Goal: Book appointment/travel/reservation

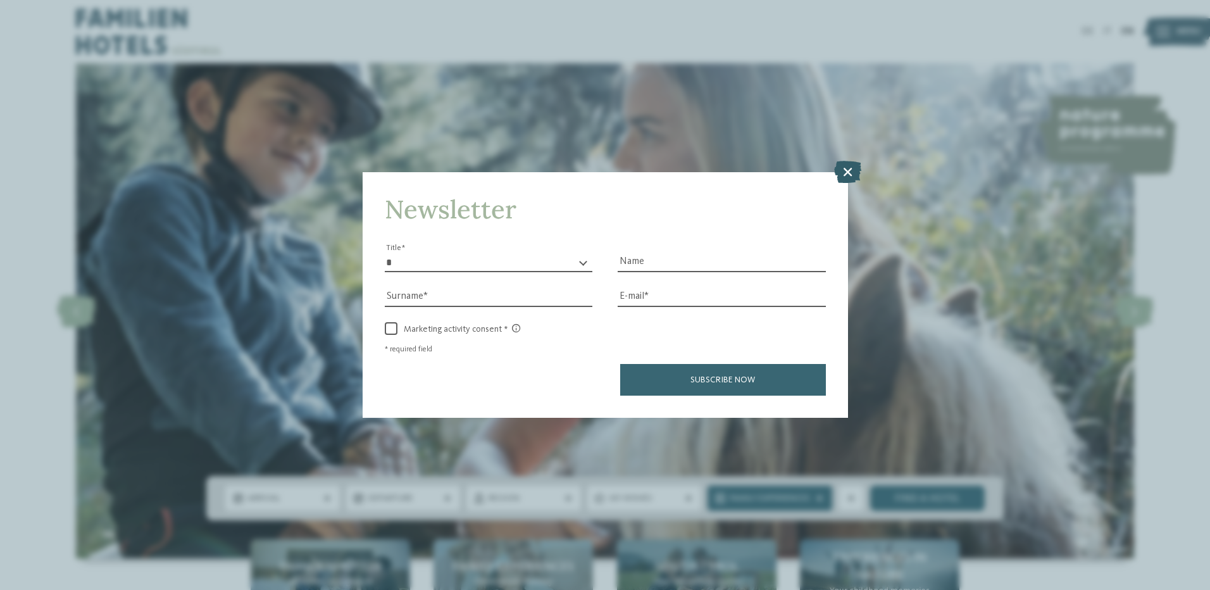
click at [851, 166] on icon at bounding box center [847, 171] width 27 height 22
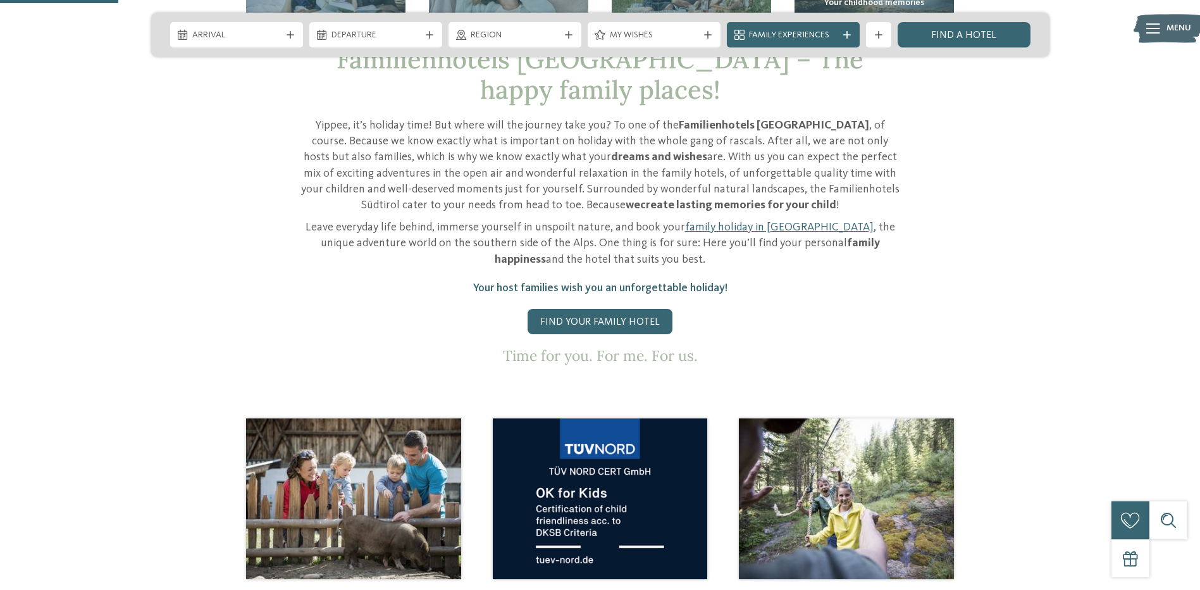
scroll to position [577, 0]
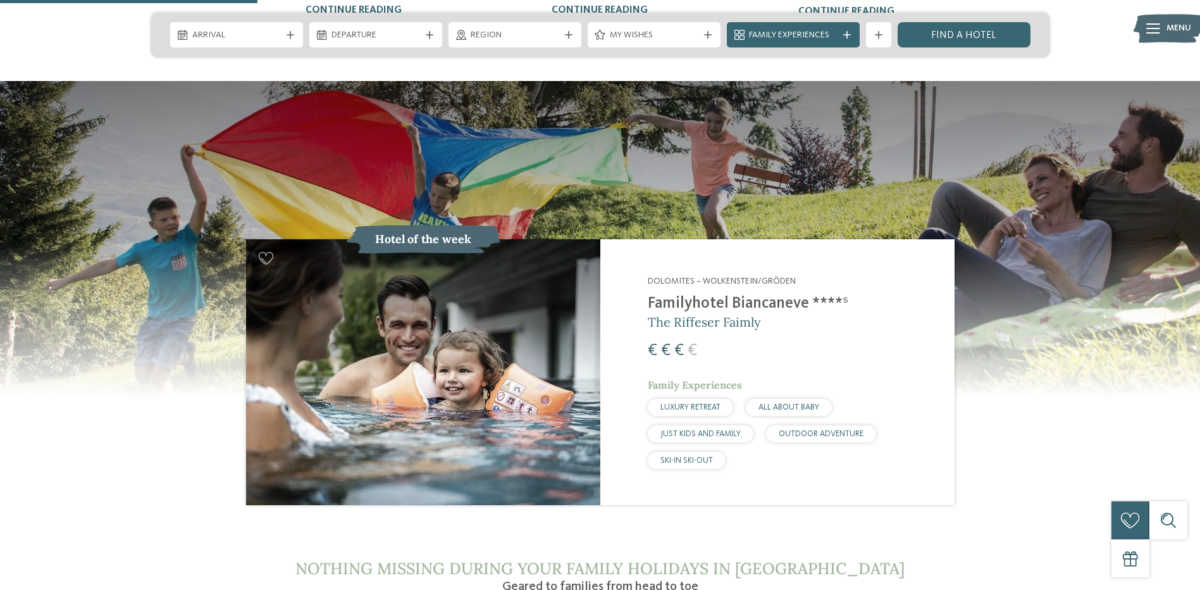
click at [155, 433] on section "€" at bounding box center [600, 294] width 1200 height 427
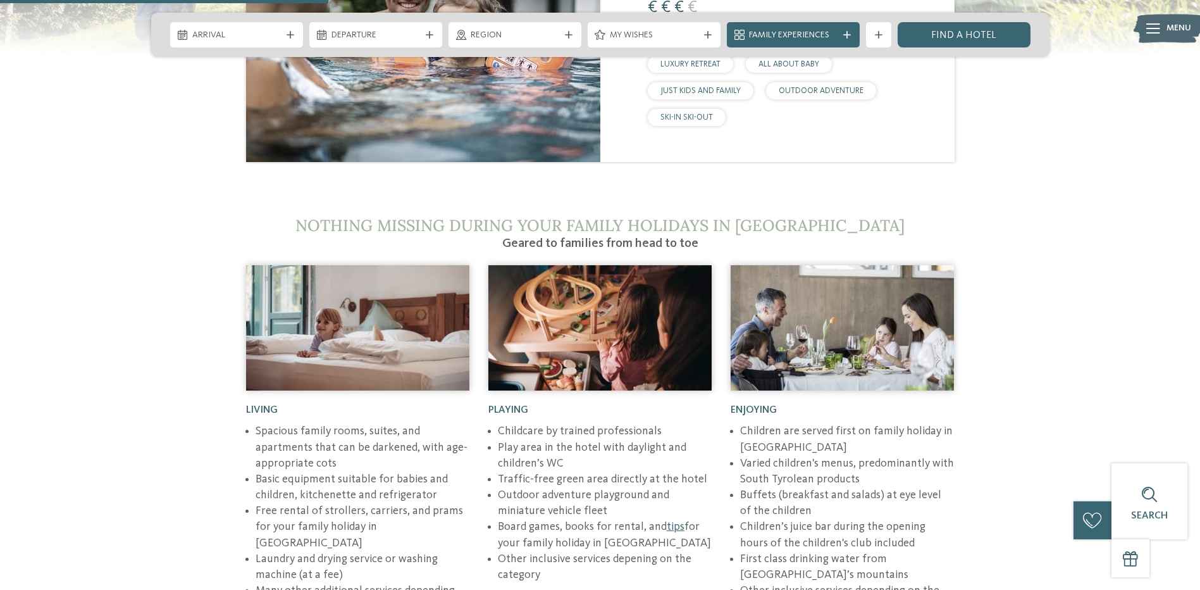
scroll to position [1594, 0]
click at [298, 390] on div "Living Spacious family rooms, suites, and apartments that can be darkened, with…" at bounding box center [357, 508] width 223 height 237
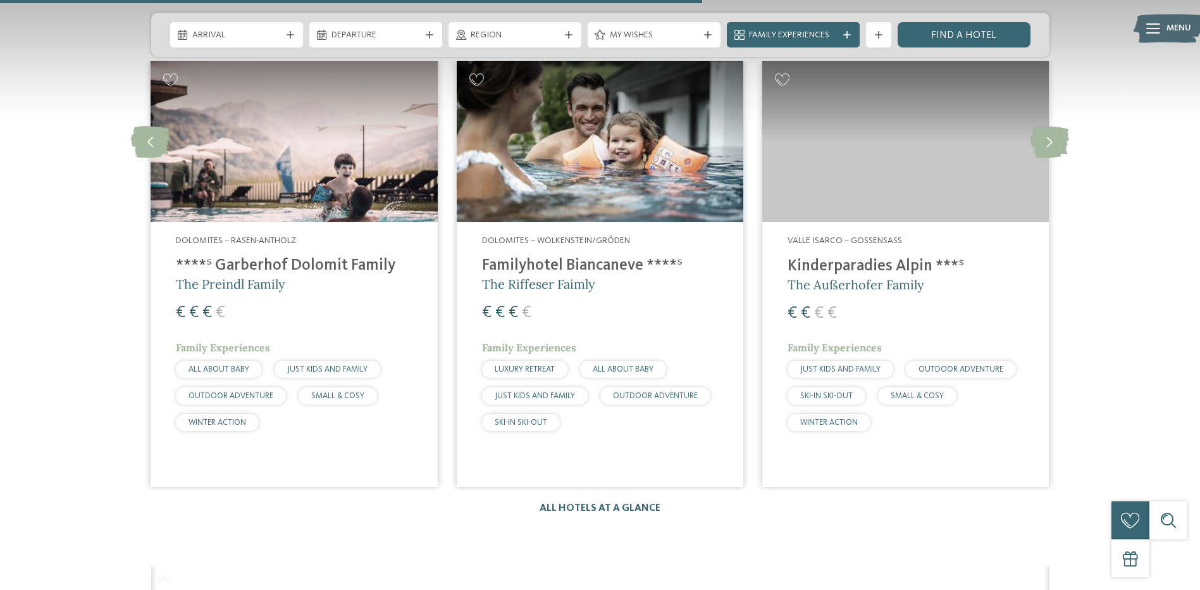
scroll to position [3407, 0]
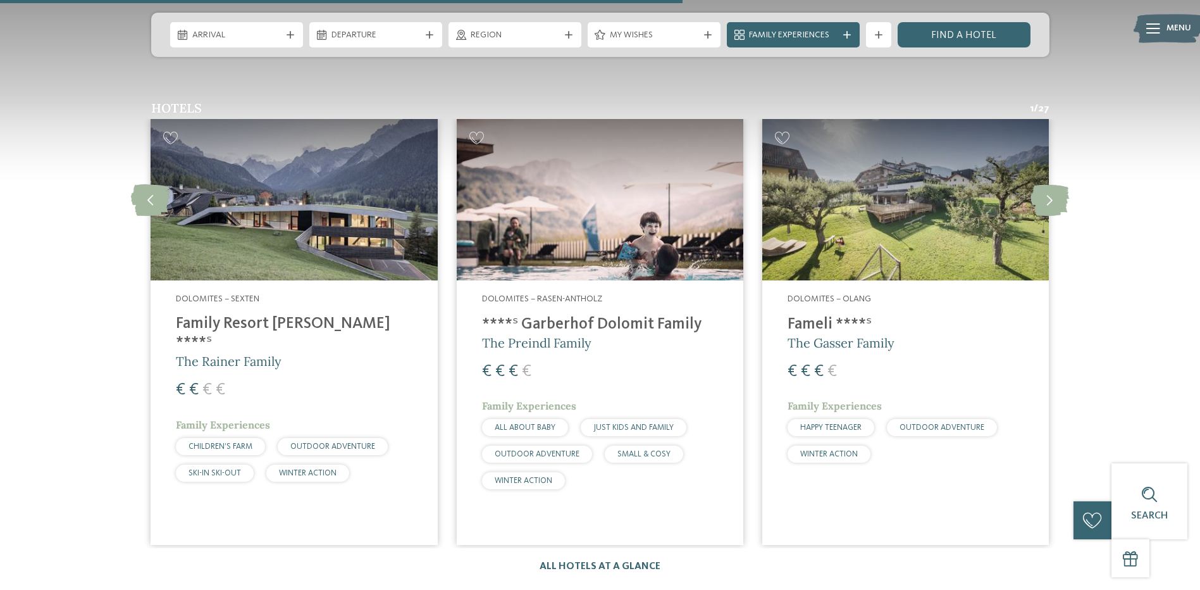
scroll to position [3354, 0]
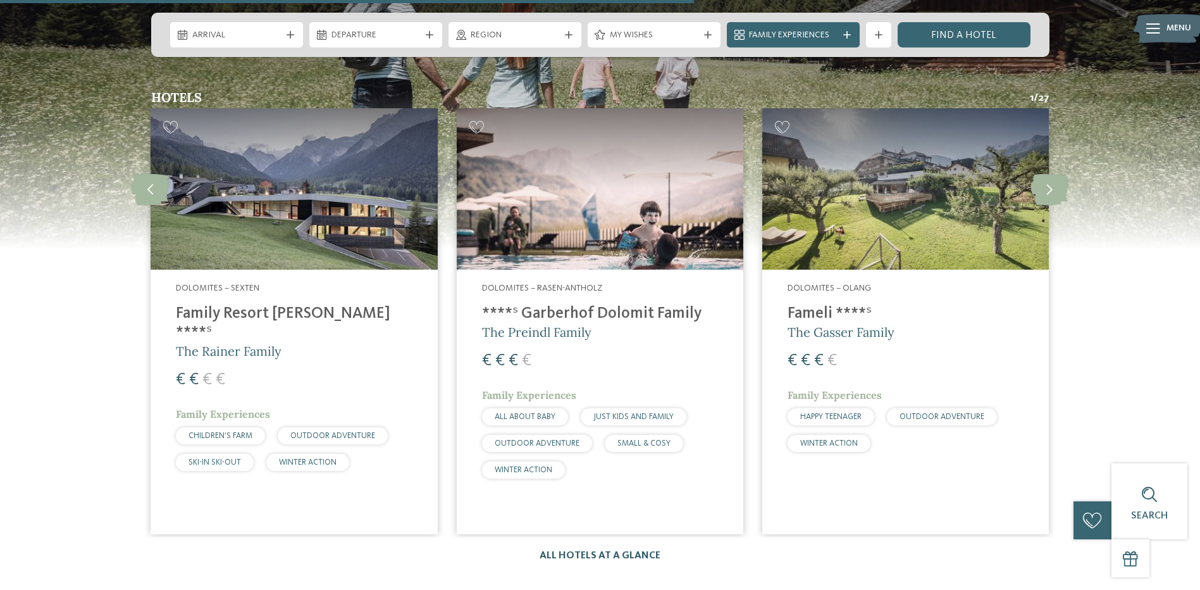
click at [578, 550] on link "All hotels at a glance" at bounding box center [600, 555] width 121 height 10
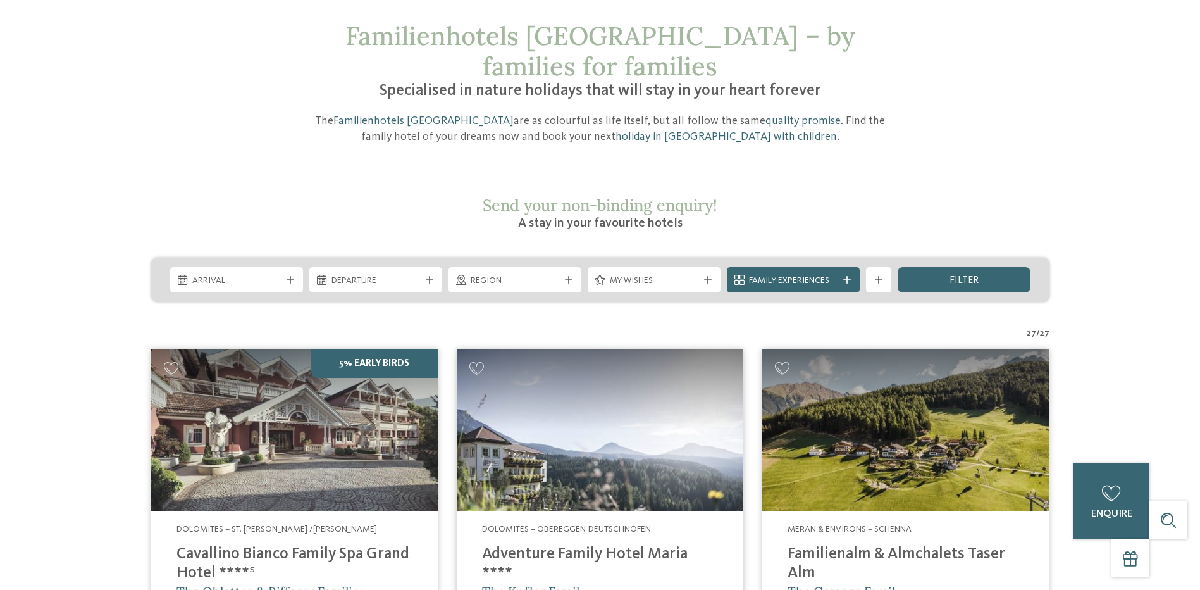
scroll to position [84, 0]
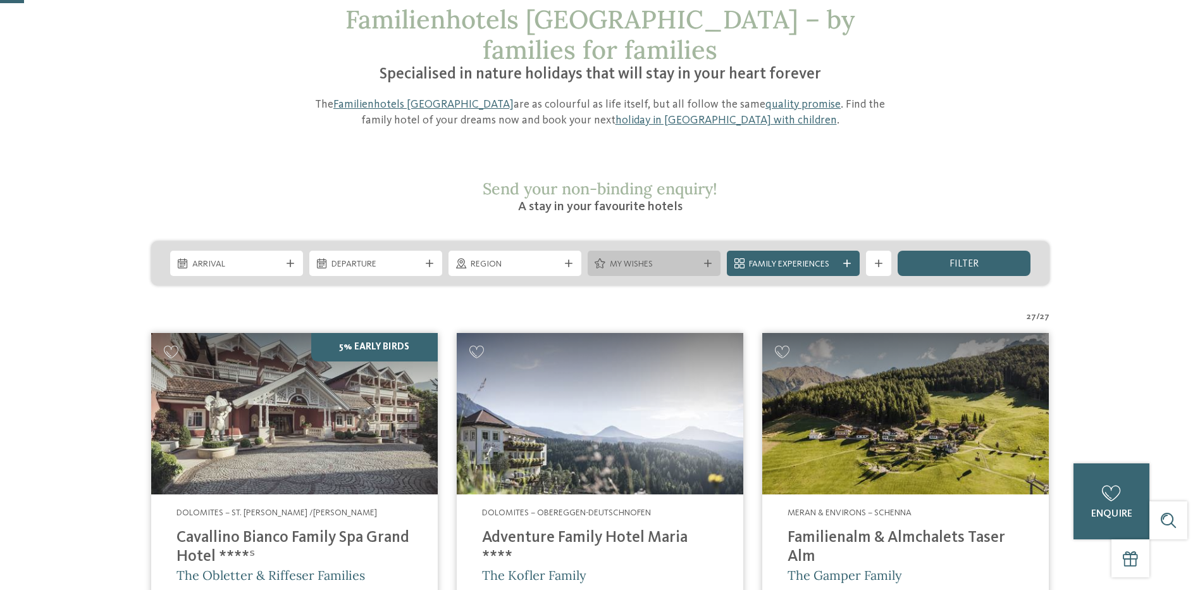
click at [610, 258] on span "My wishes" at bounding box center [654, 264] width 89 height 13
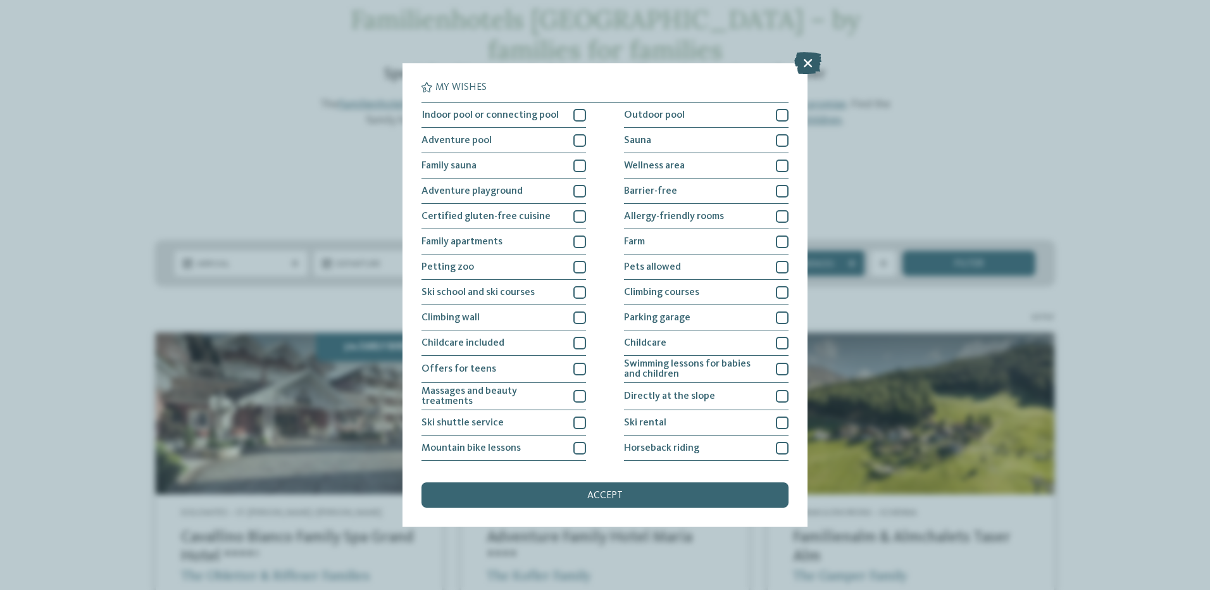
click at [803, 63] on icon at bounding box center [807, 63] width 27 height 22
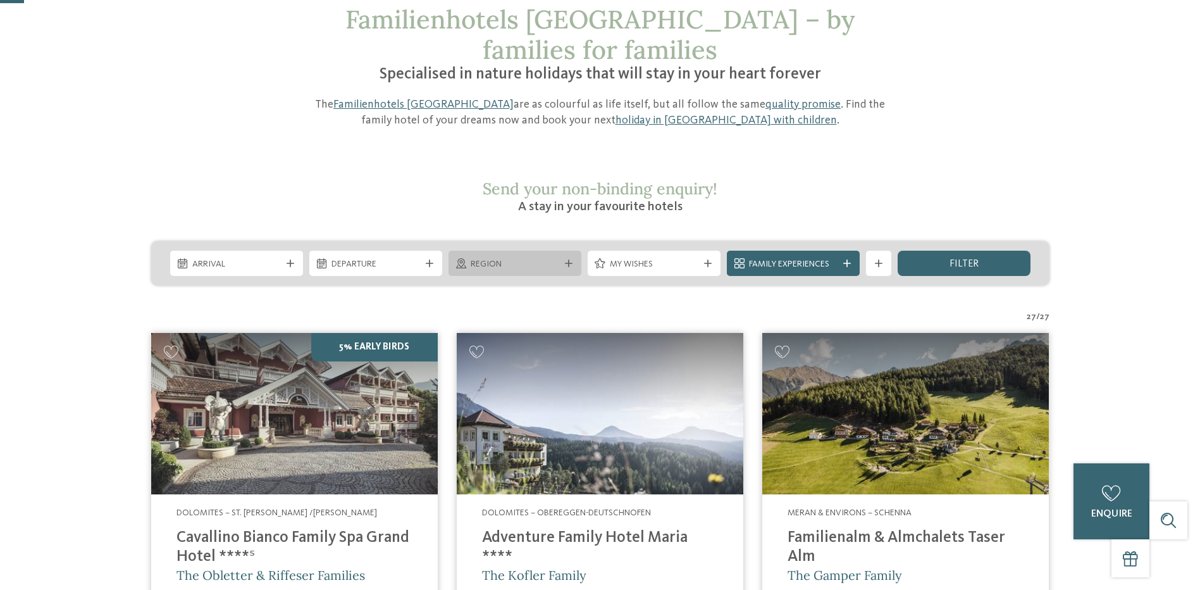
click at [499, 258] on span "Region" at bounding box center [515, 264] width 89 height 13
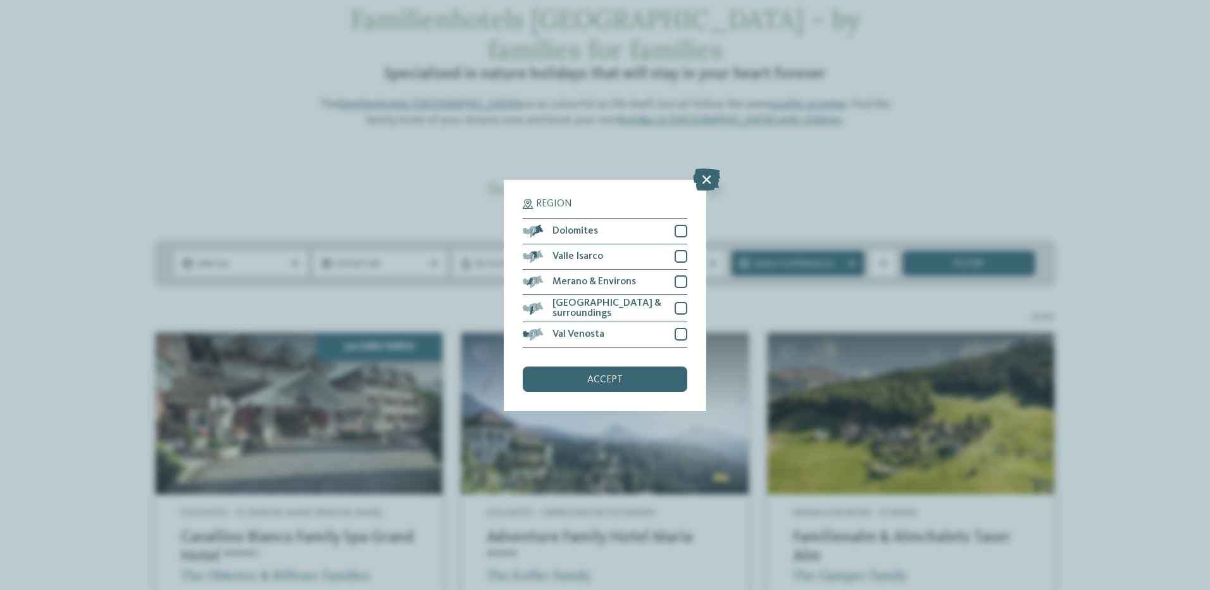
click at [357, 162] on div "Region Dolomites" at bounding box center [605, 295] width 1210 height 590
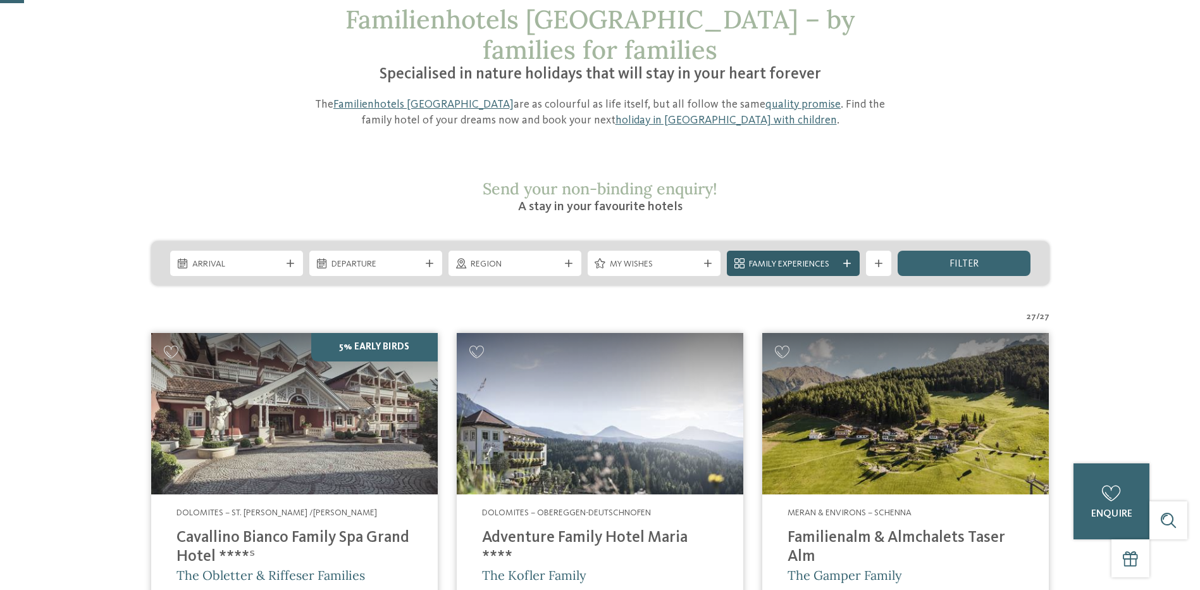
click at [794, 258] on span "Family Experiences" at bounding box center [793, 264] width 89 height 13
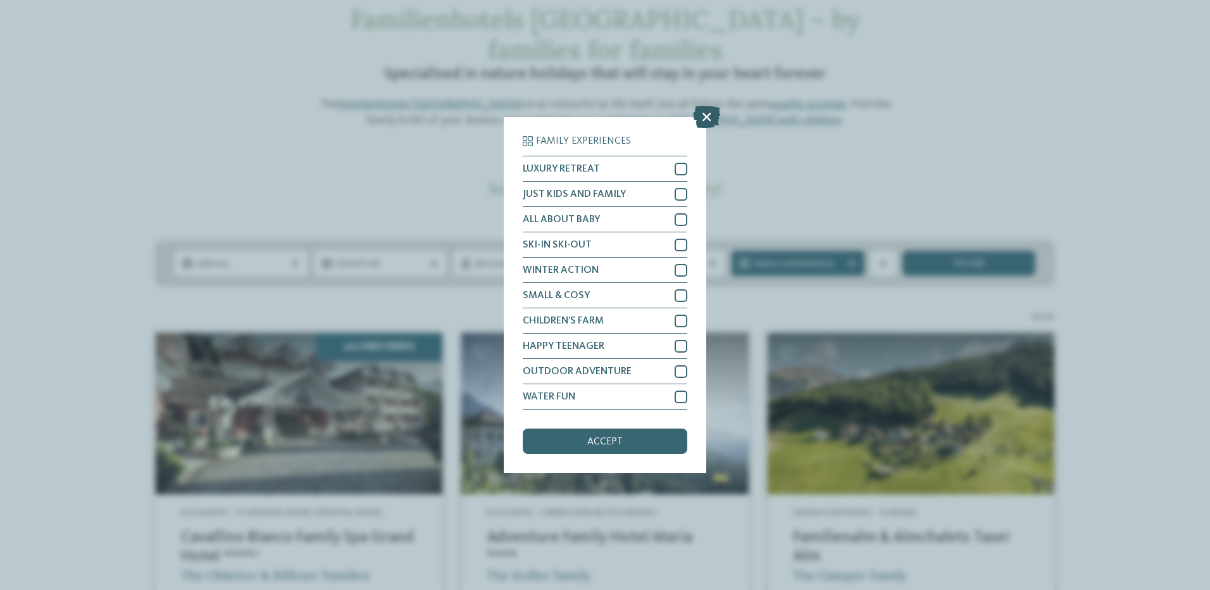
click at [705, 111] on icon at bounding box center [706, 117] width 27 height 22
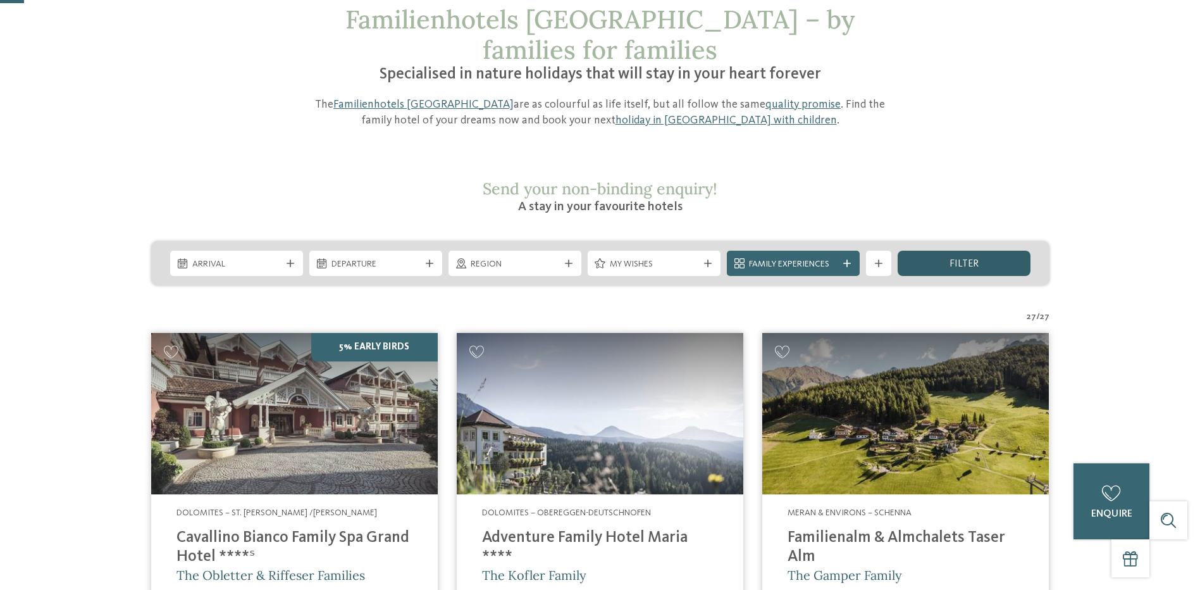
click at [944, 251] on div "filter" at bounding box center [964, 263] width 133 height 25
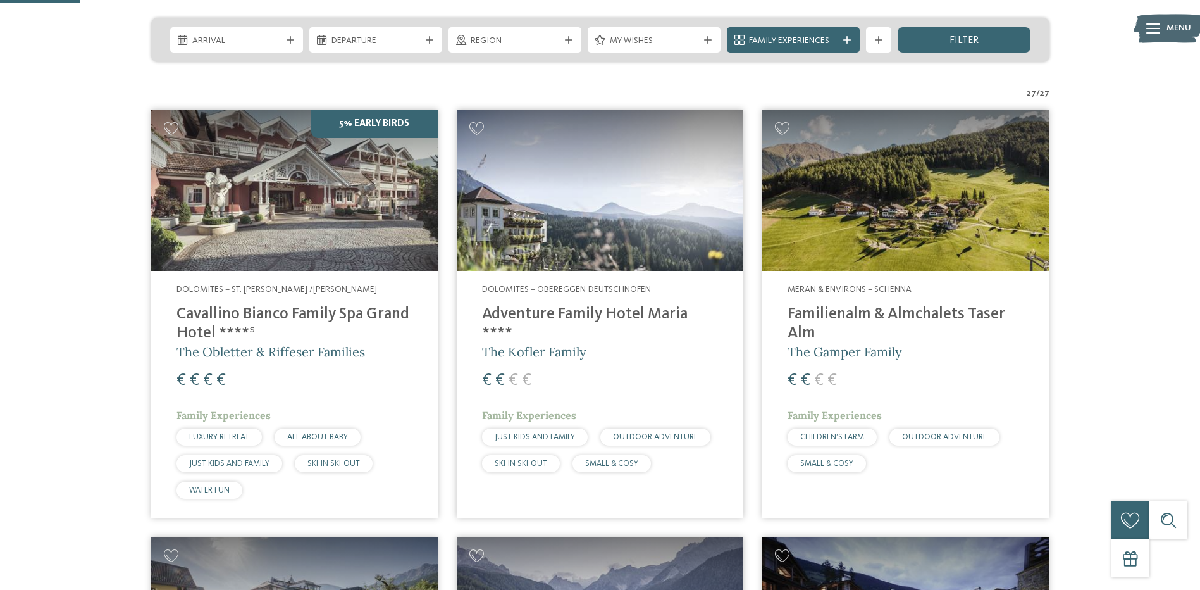
scroll to position [223, 0]
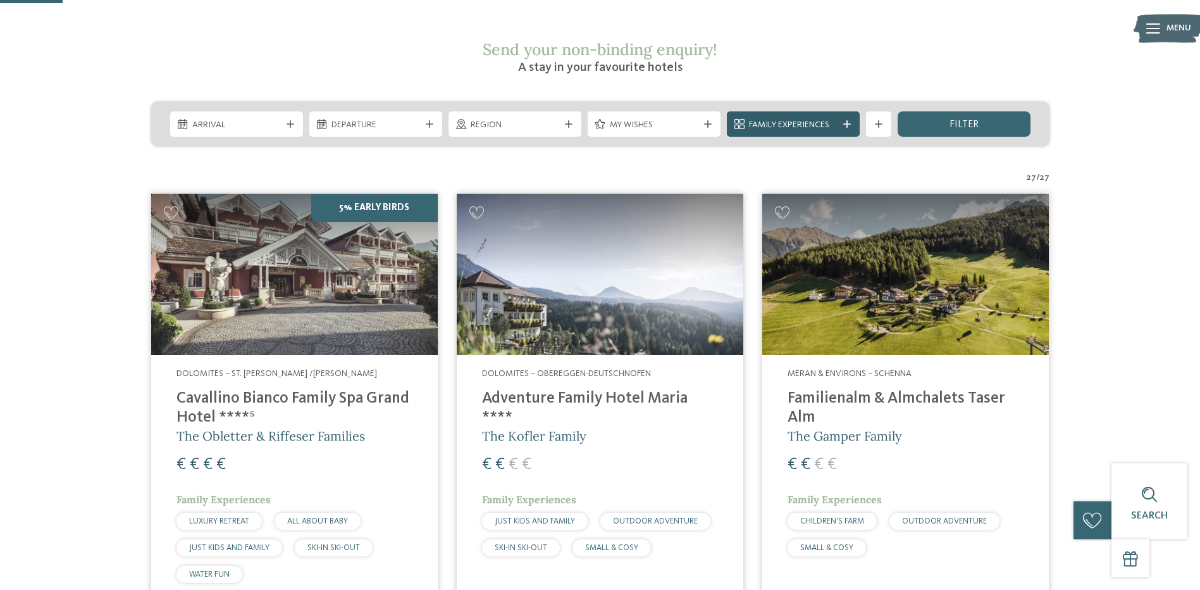
click at [773, 119] on span "Family Experiences" at bounding box center [793, 125] width 89 height 13
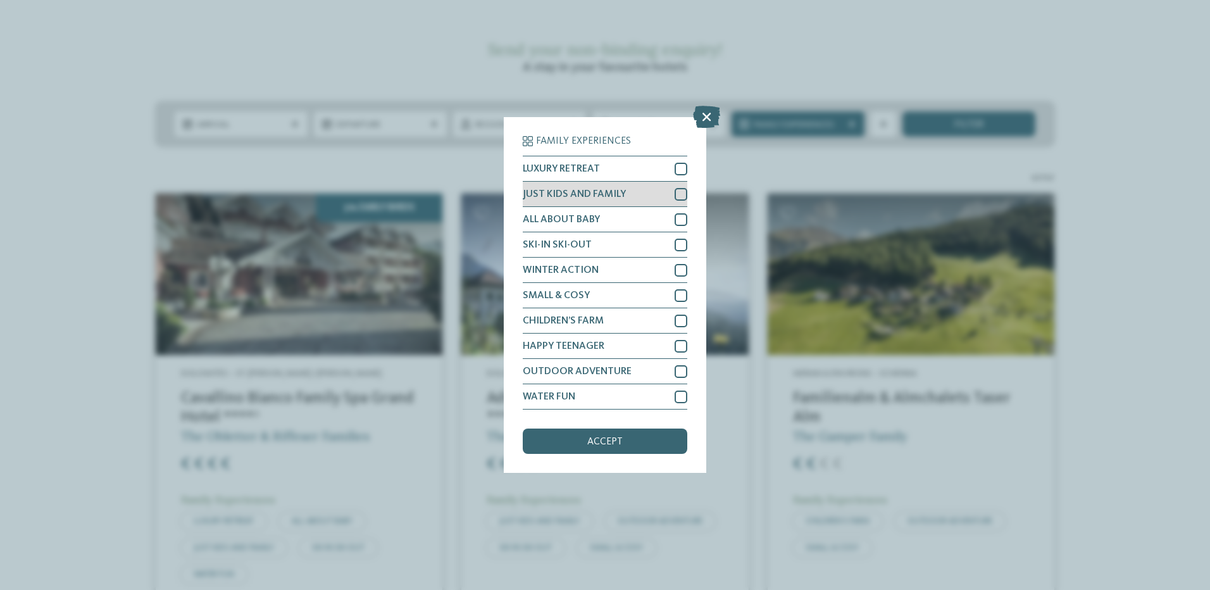
click at [583, 194] on span "JUST KIDS AND FAMILY" at bounding box center [574, 194] width 103 height 10
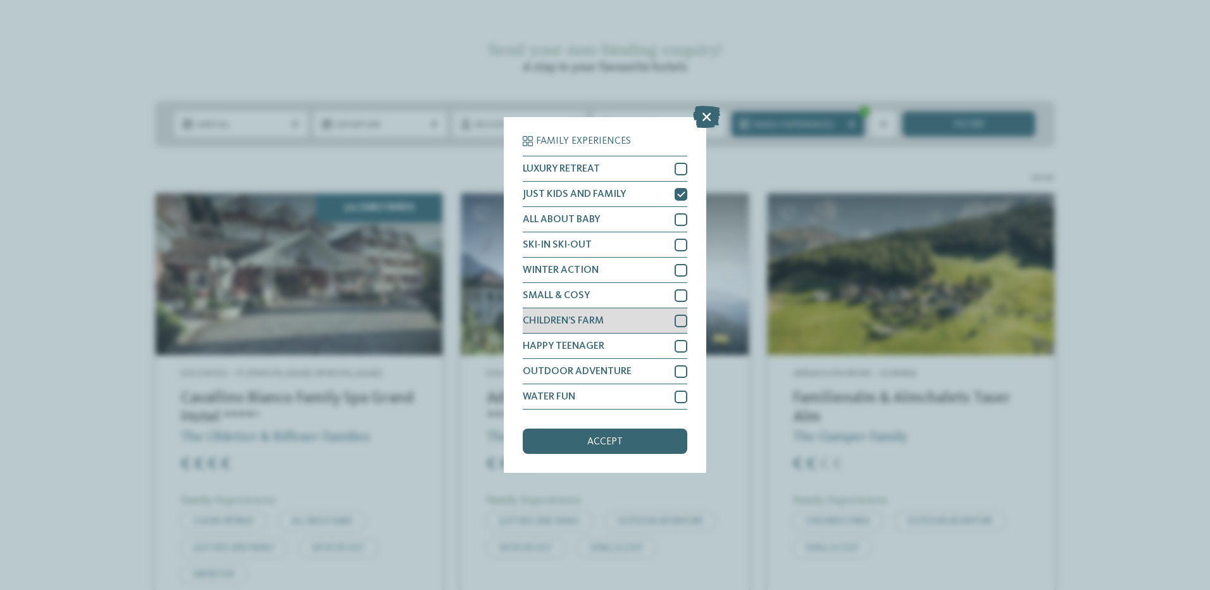
click at [576, 324] on span "CHILDREN’S FARM" at bounding box center [563, 321] width 81 height 10
click at [592, 445] on span "accept" at bounding box center [604, 442] width 35 height 10
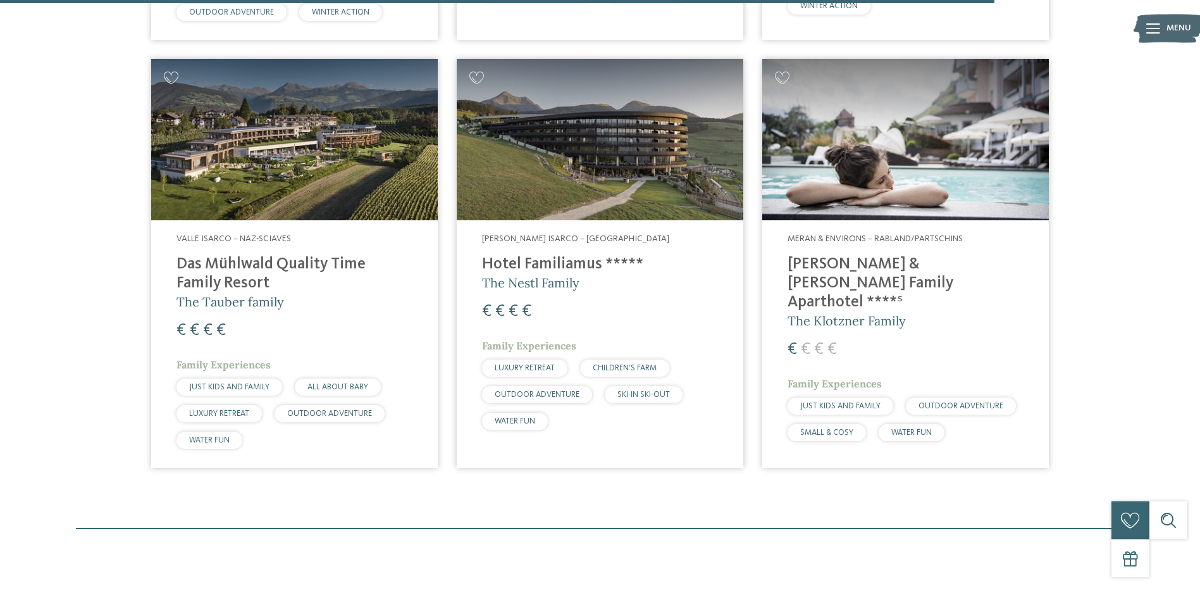
scroll to position [2915, 0]
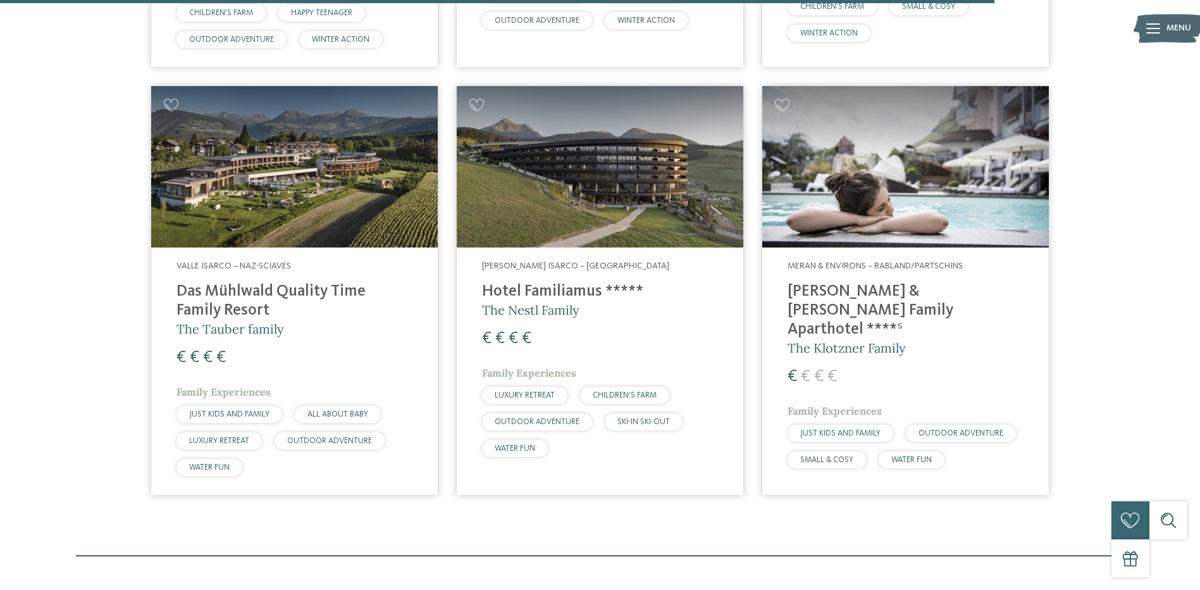
click at [266, 108] on img at bounding box center [294, 166] width 287 height 161
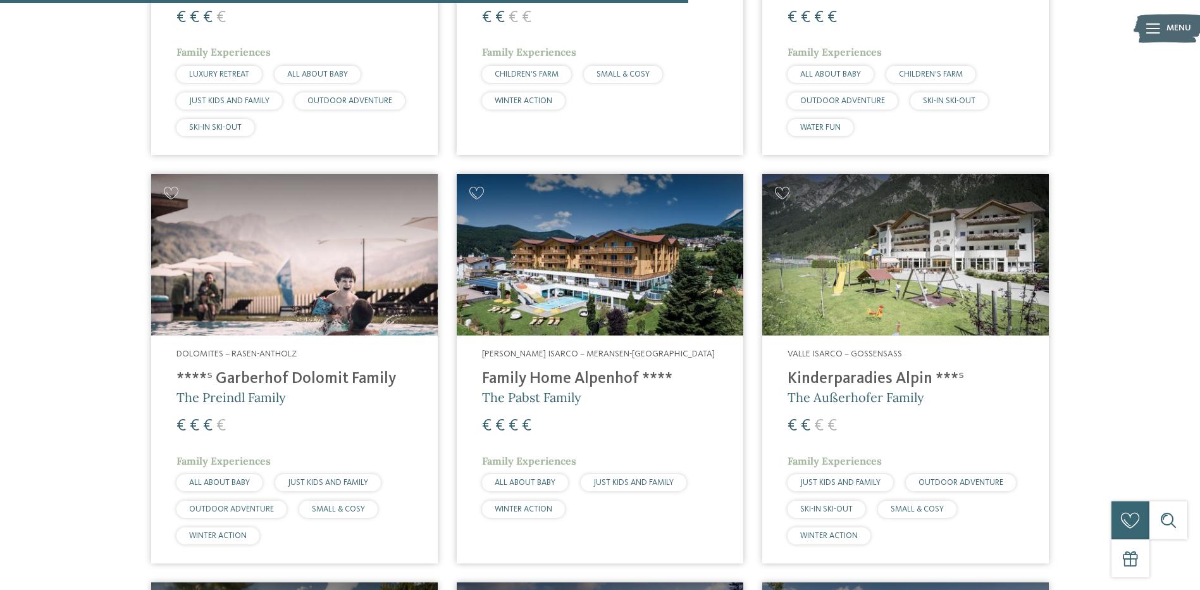
scroll to position [1903, 0]
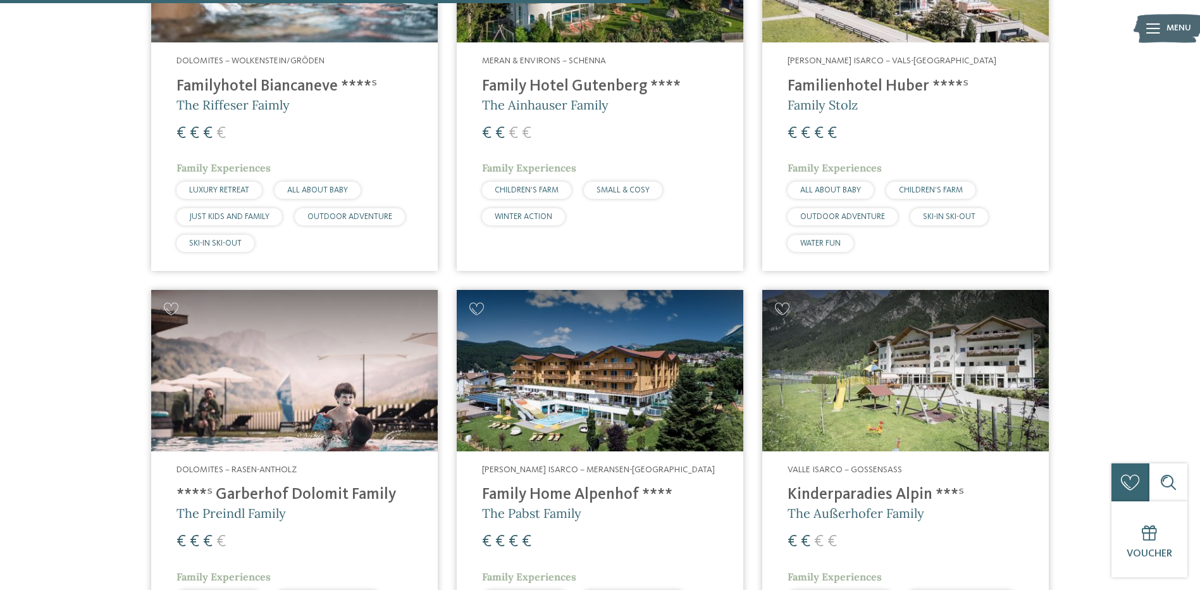
click at [637, 336] on img at bounding box center [600, 370] width 287 height 161
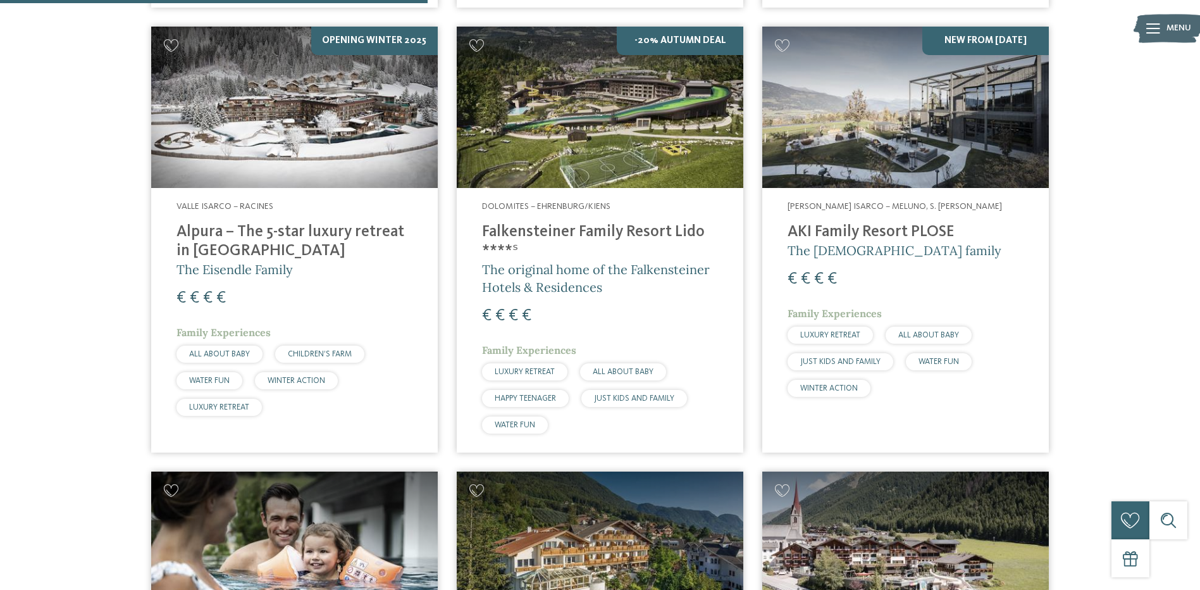
scroll to position [1144, 0]
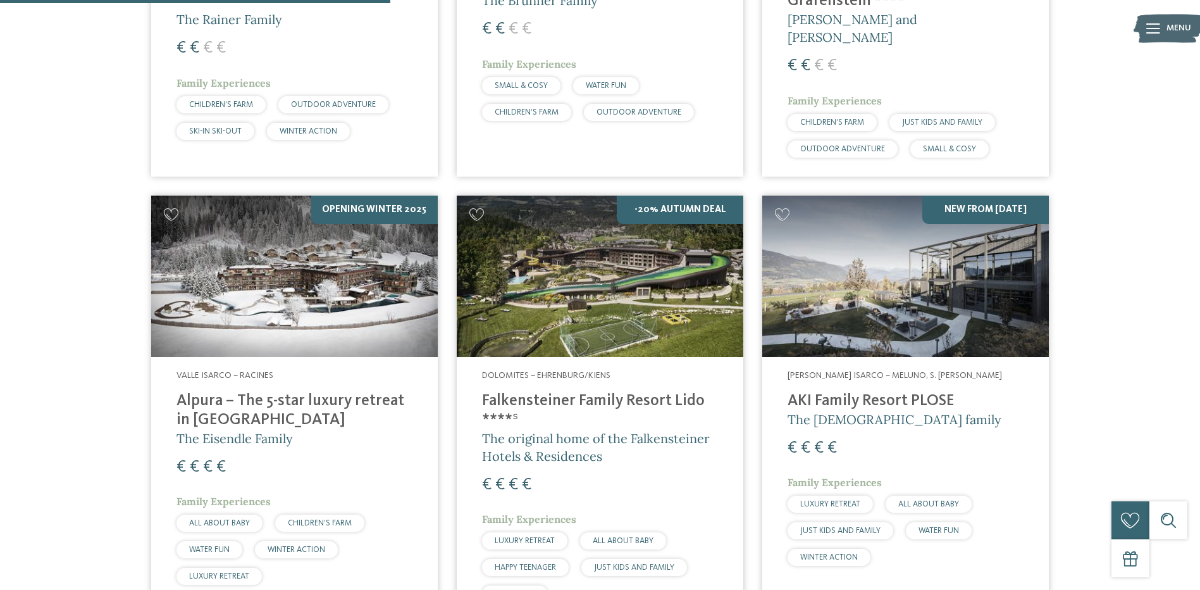
click at [583, 252] on img at bounding box center [600, 275] width 287 height 161
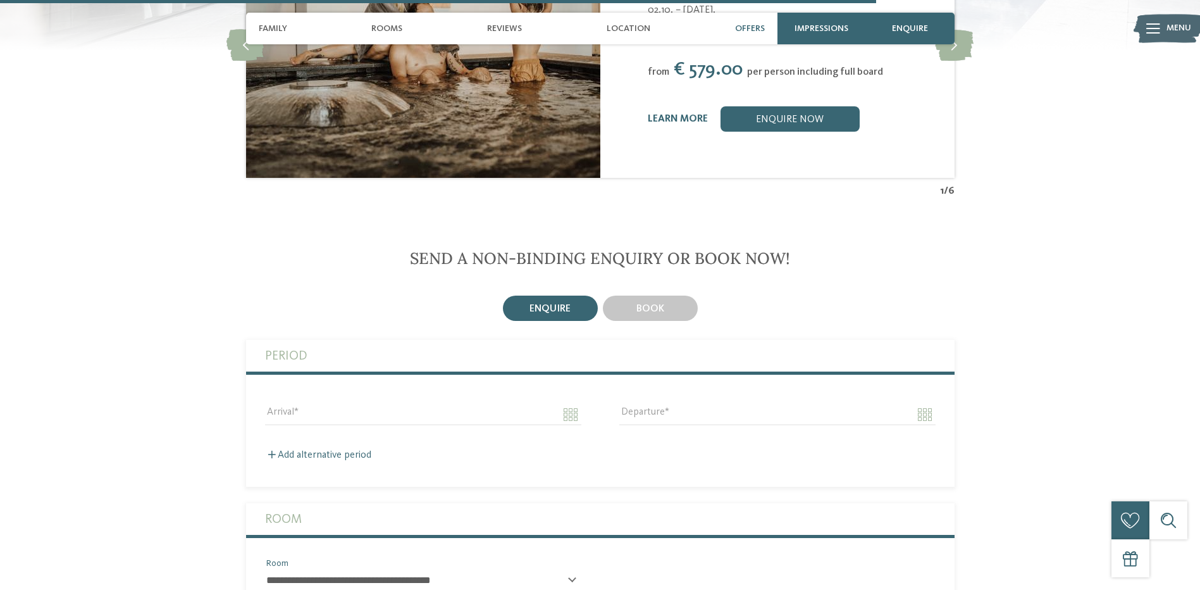
scroll to position [3290, 0]
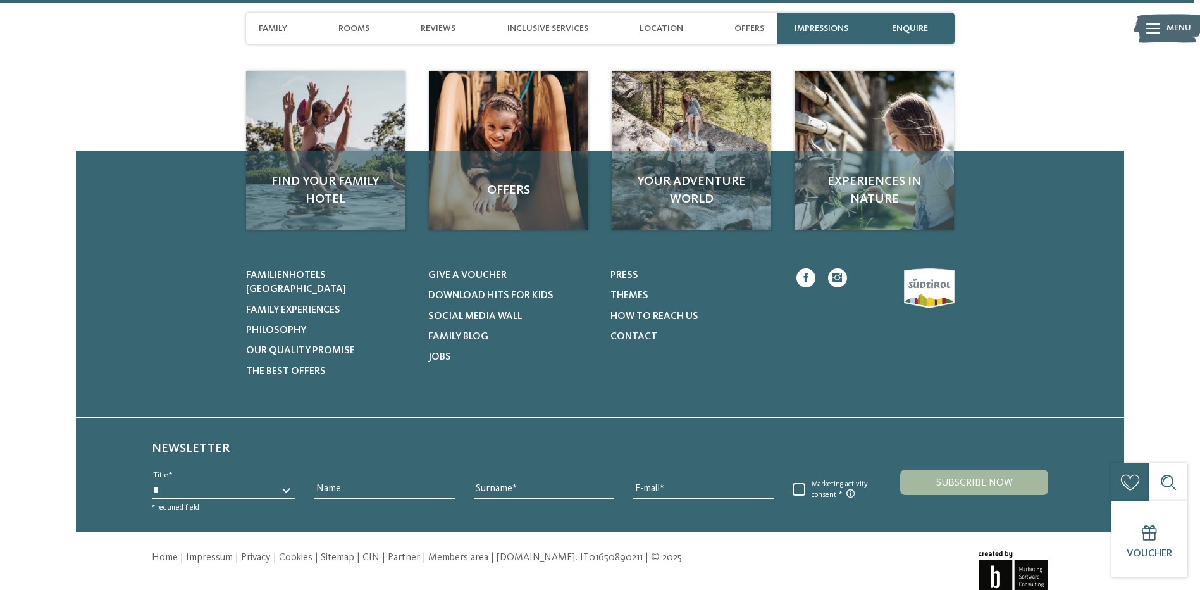
scroll to position [3811, 0]
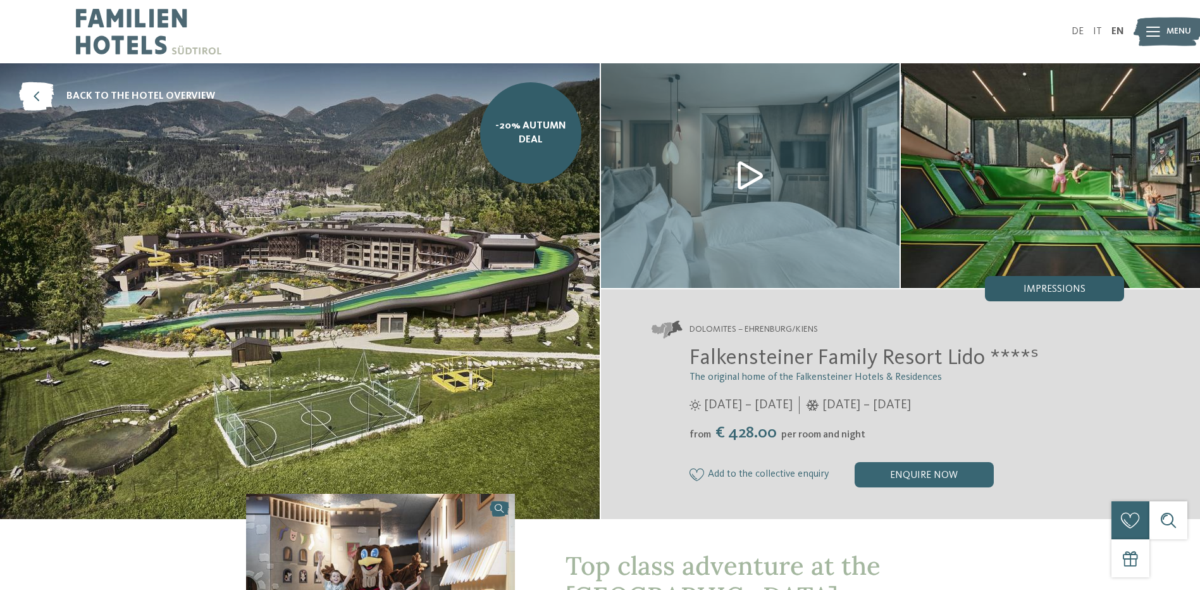
click at [1037, 290] on span "Impressions" at bounding box center [1055, 289] width 62 height 10
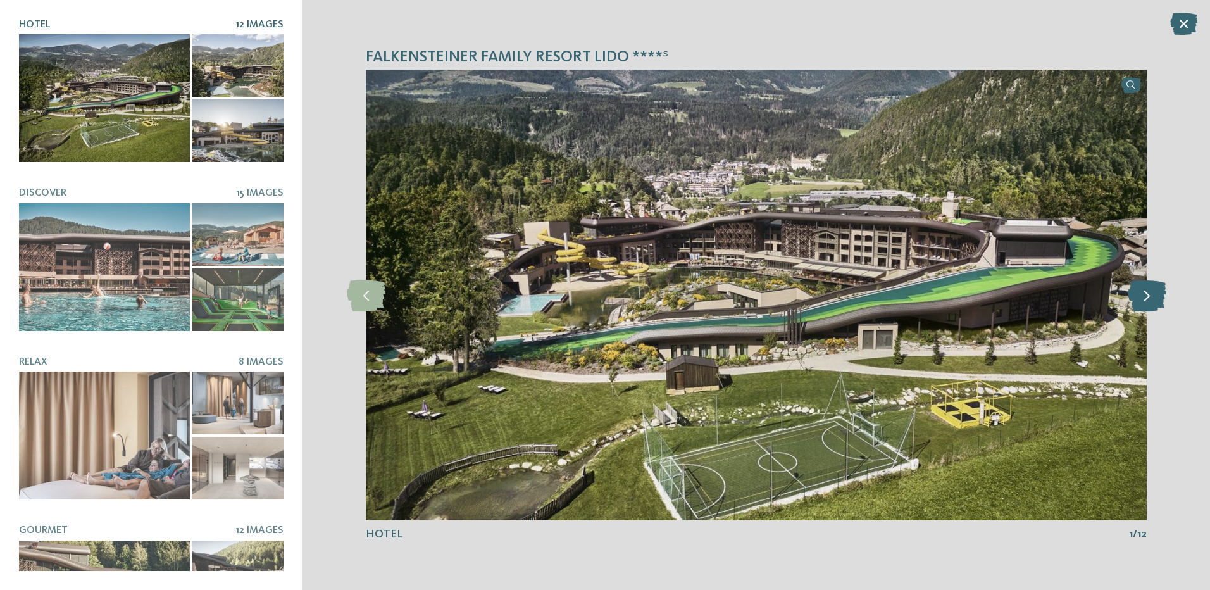
click at [1154, 297] on icon at bounding box center [1146, 295] width 39 height 32
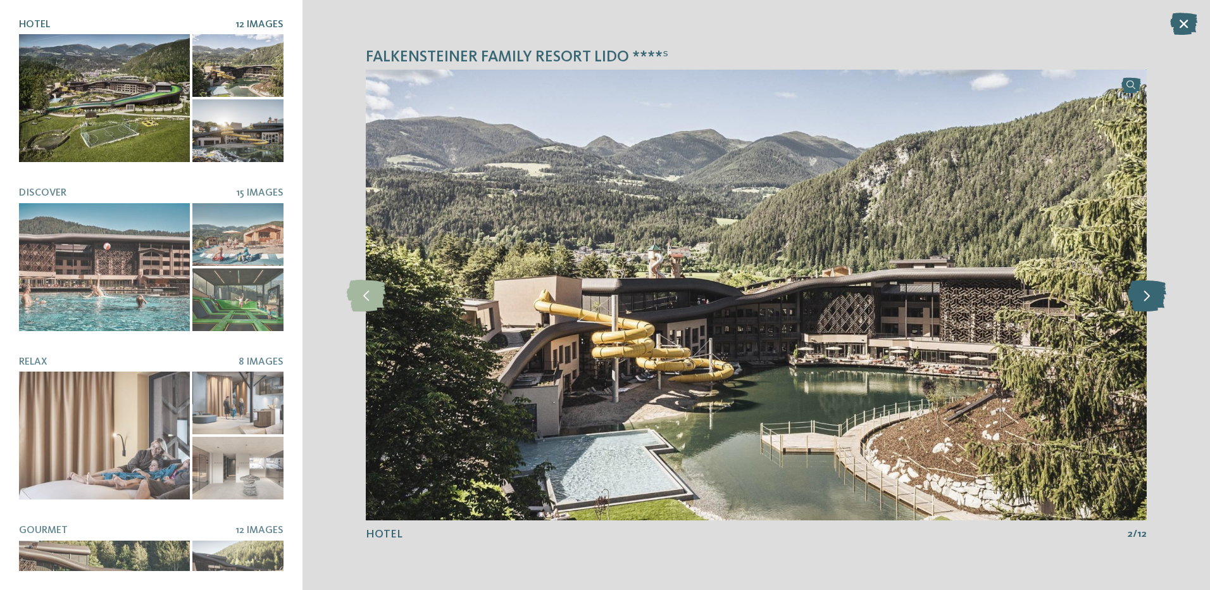
click at [1154, 297] on icon at bounding box center [1146, 295] width 39 height 32
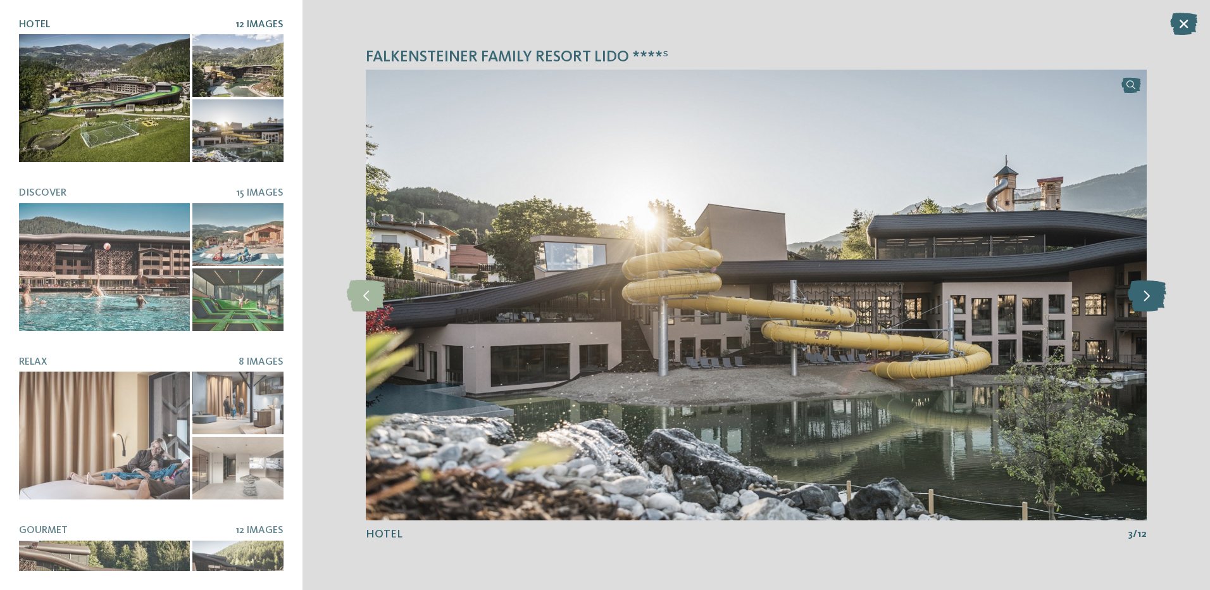
click at [1154, 297] on icon at bounding box center [1146, 295] width 39 height 32
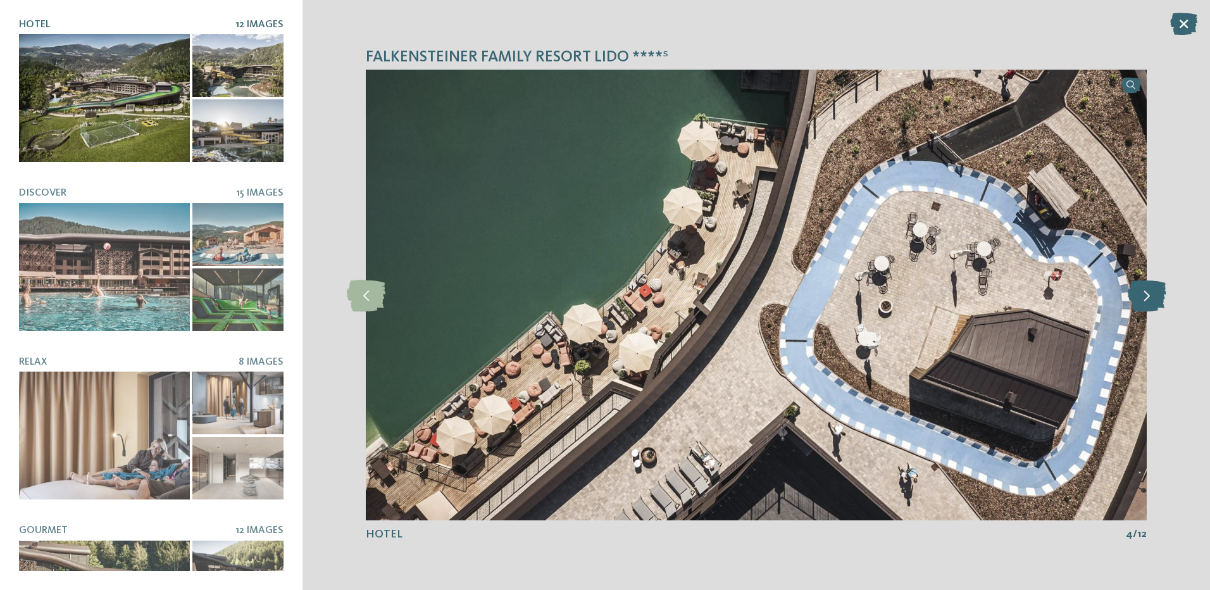
click at [1154, 297] on icon at bounding box center [1146, 295] width 39 height 32
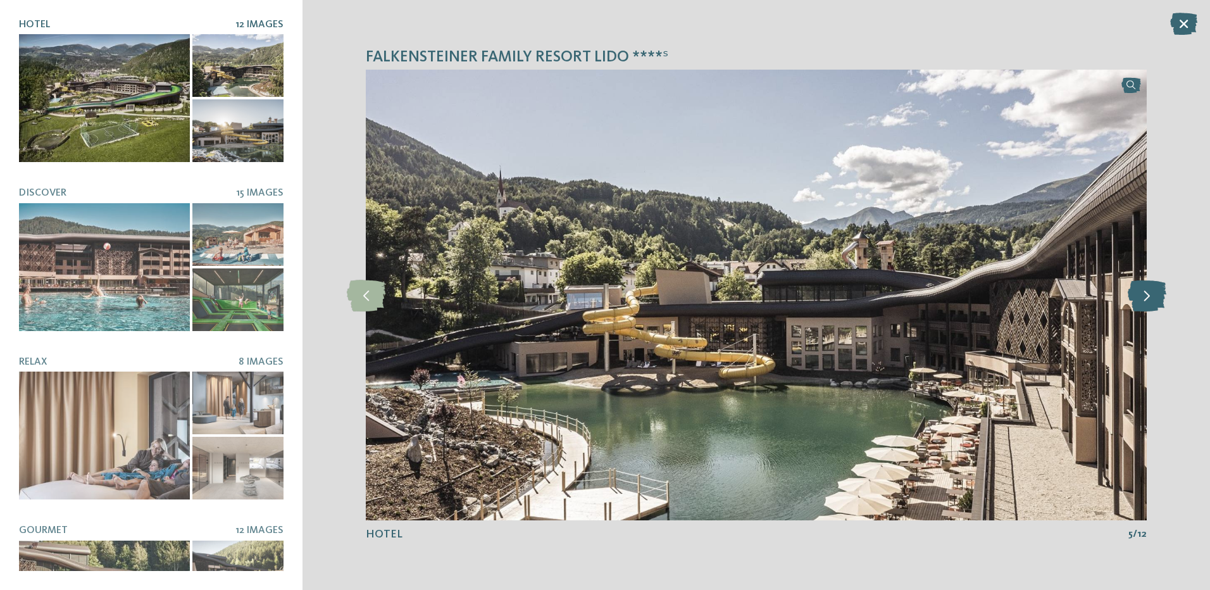
click at [1154, 297] on icon at bounding box center [1146, 295] width 39 height 32
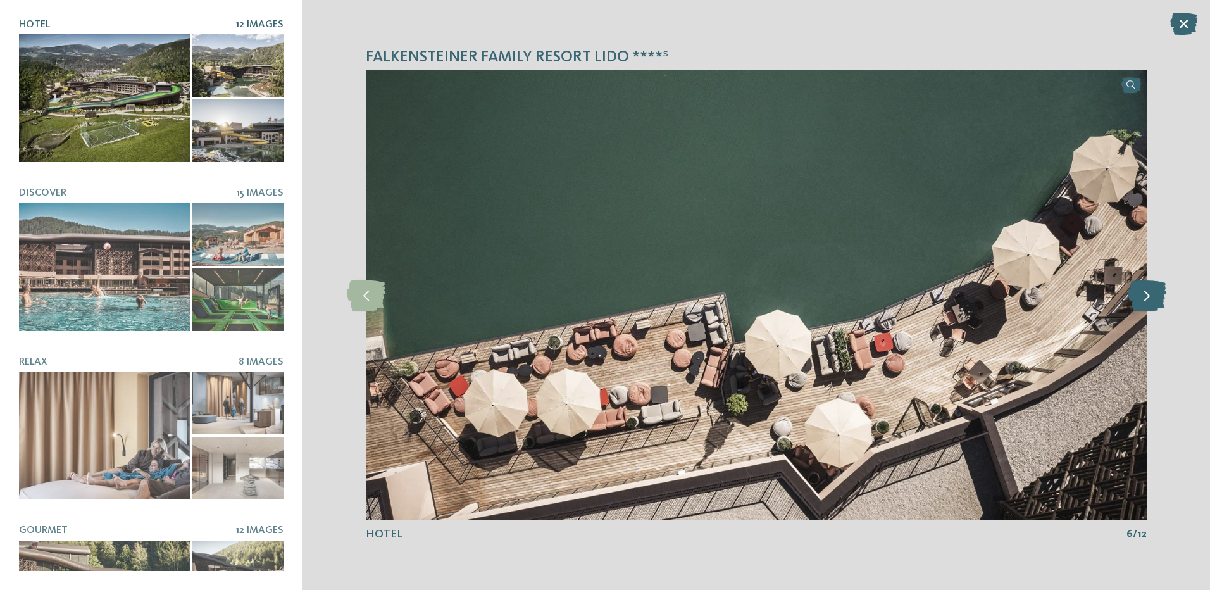
click at [1154, 297] on icon at bounding box center [1146, 295] width 39 height 32
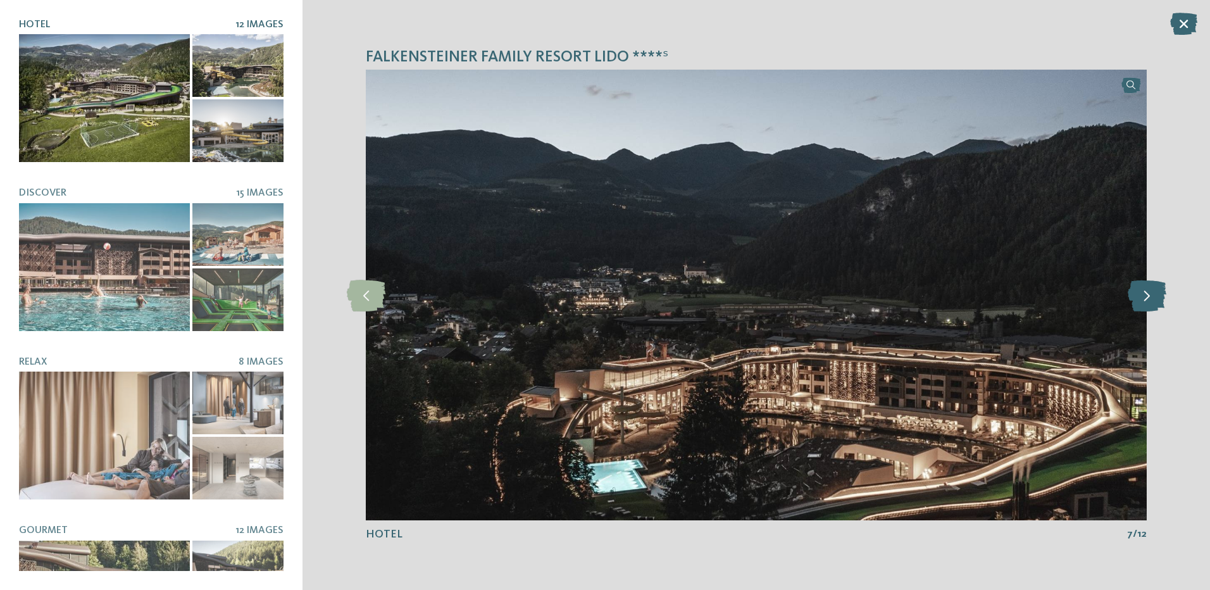
click at [1154, 297] on icon at bounding box center [1146, 295] width 39 height 32
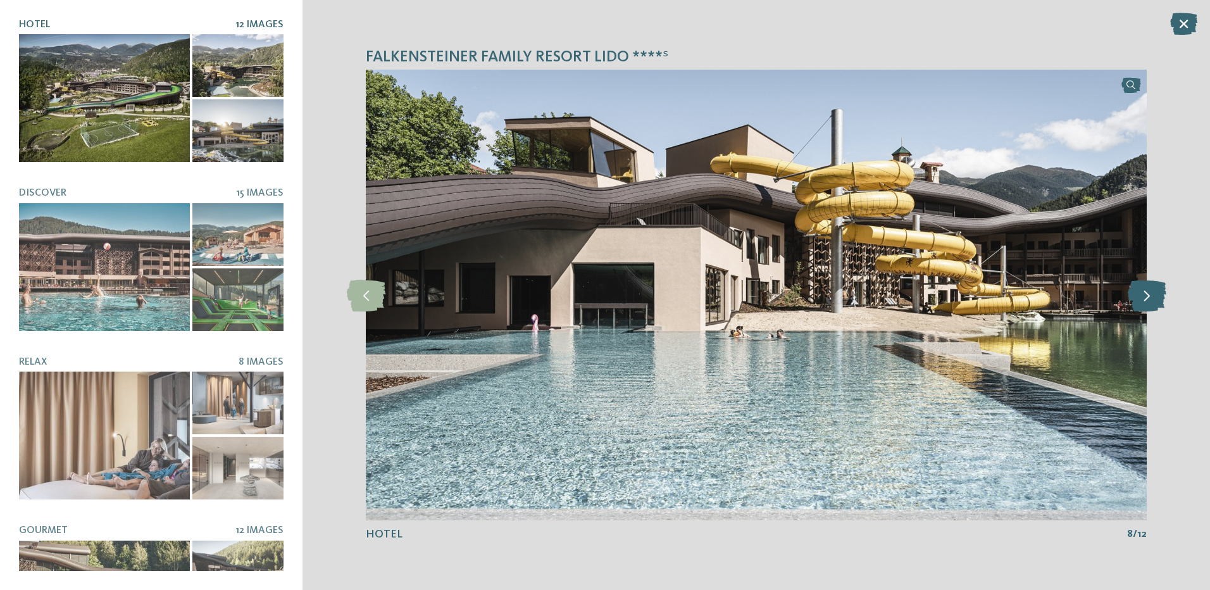
click at [1154, 297] on icon at bounding box center [1146, 295] width 39 height 32
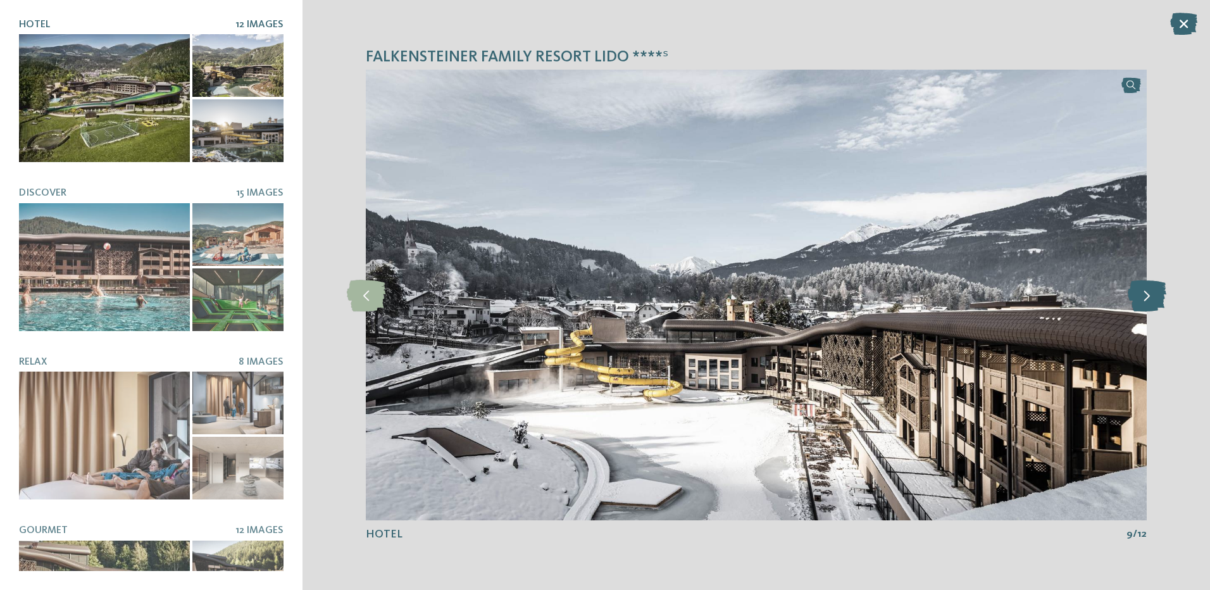
click at [1154, 297] on icon at bounding box center [1146, 295] width 39 height 32
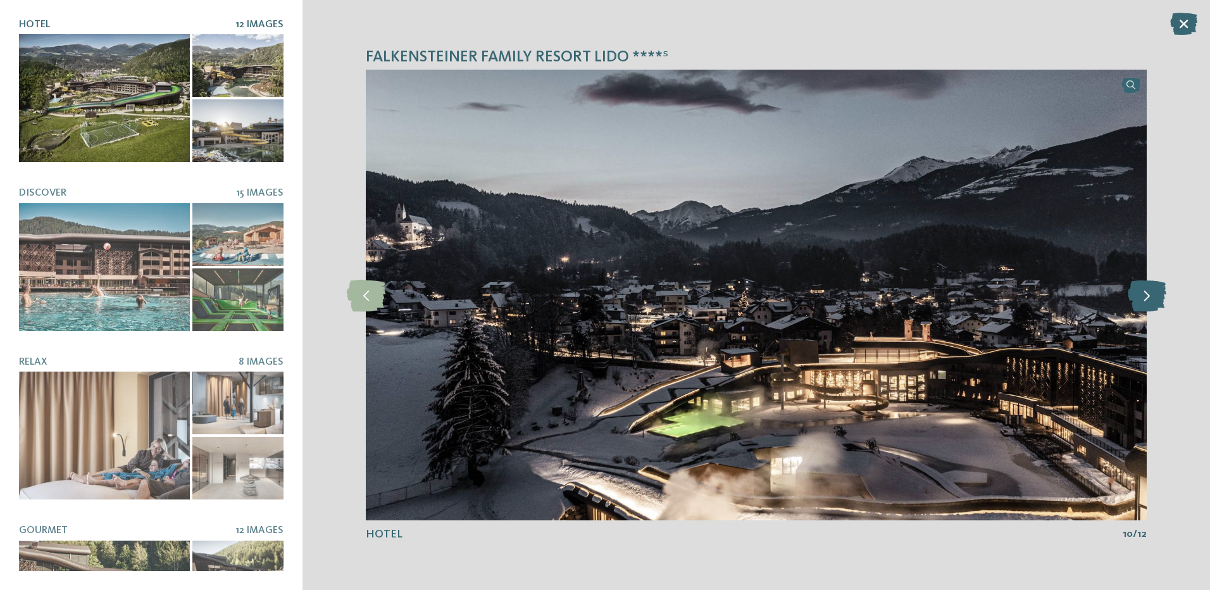
click at [1154, 297] on icon at bounding box center [1146, 295] width 39 height 32
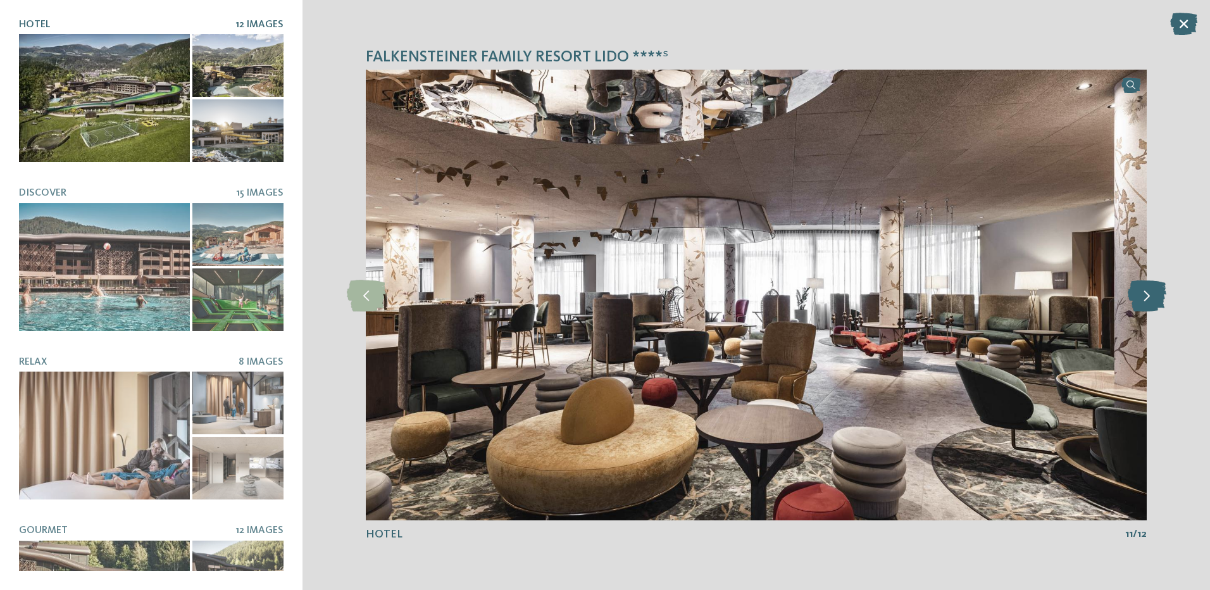
click at [1154, 297] on icon at bounding box center [1146, 295] width 39 height 32
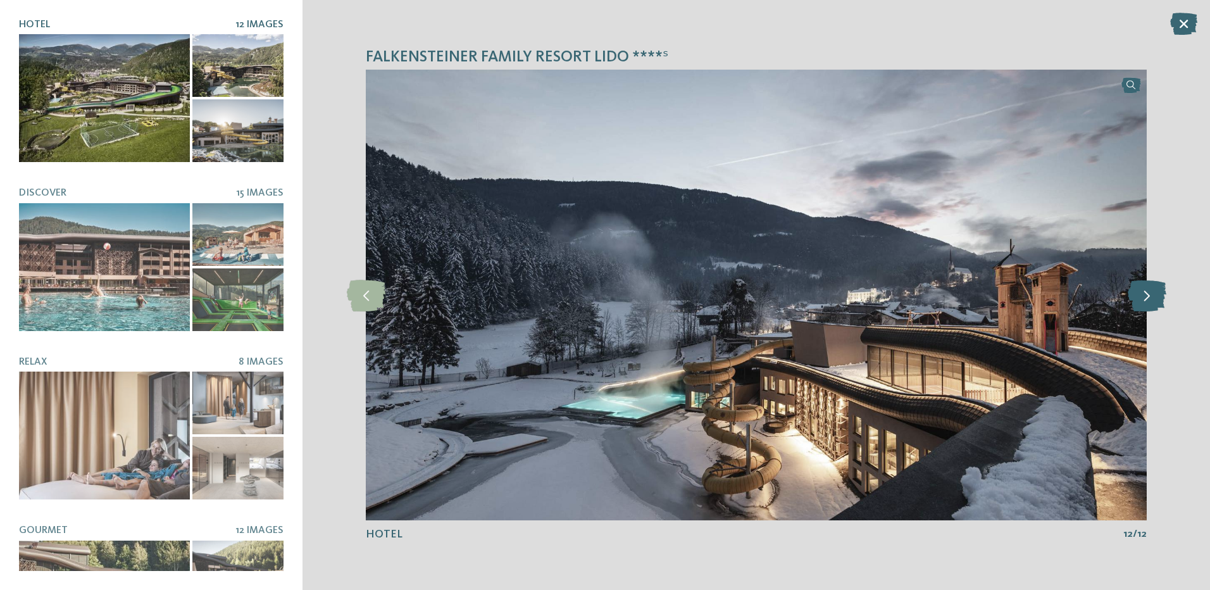
click at [1154, 297] on icon at bounding box center [1146, 295] width 39 height 32
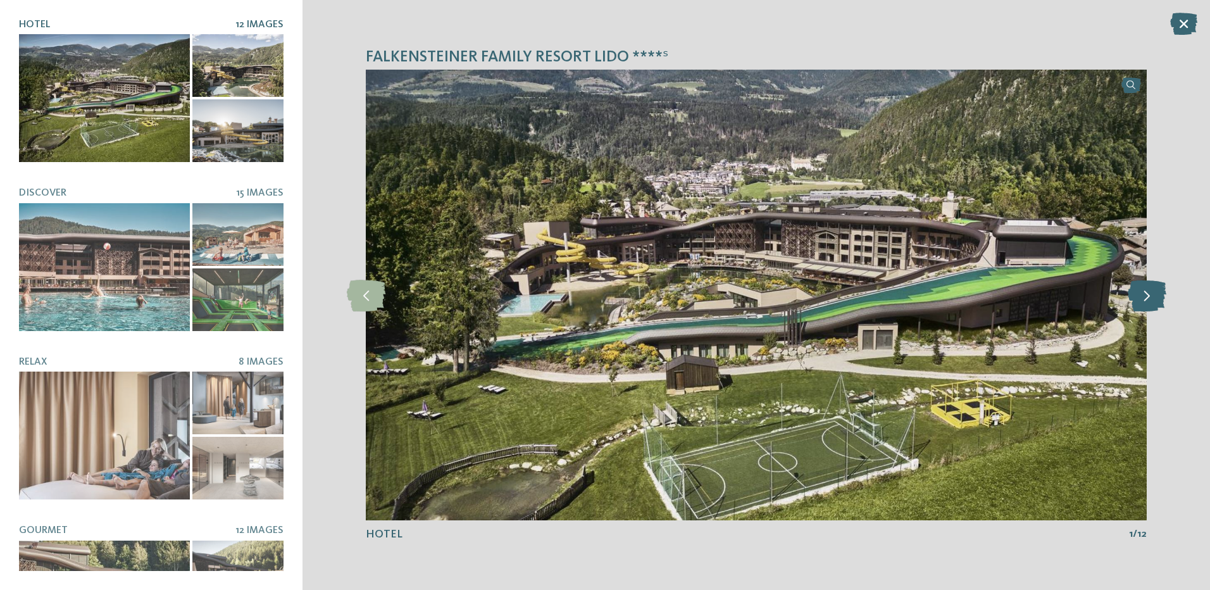
click at [1154, 297] on icon at bounding box center [1146, 295] width 39 height 32
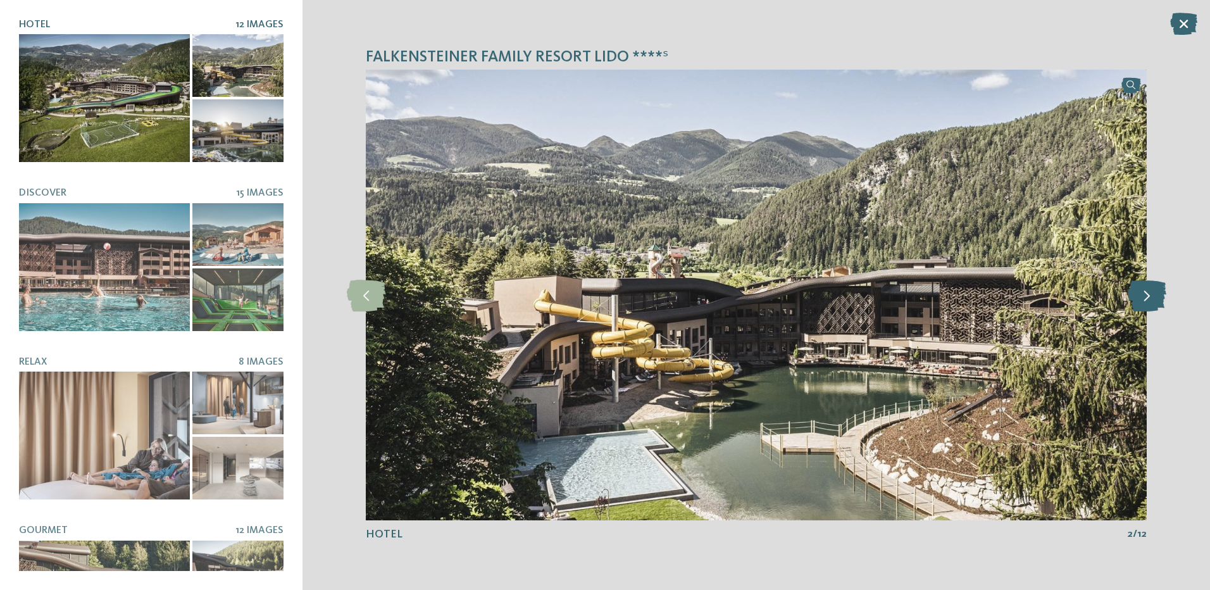
click at [1154, 297] on icon at bounding box center [1146, 295] width 39 height 32
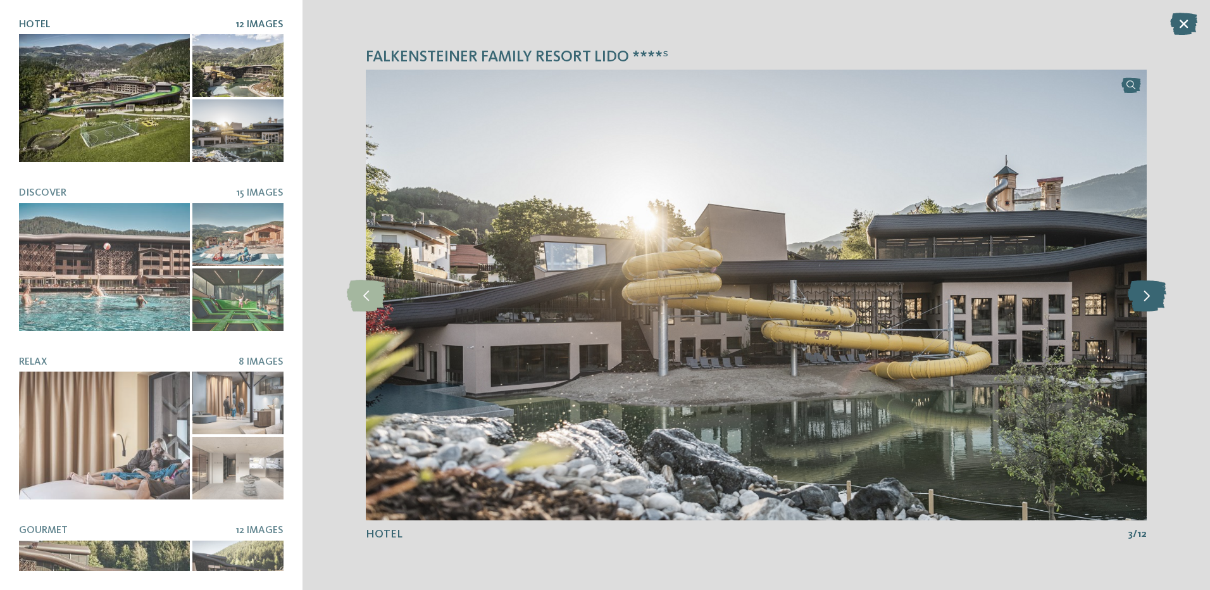
click at [1154, 297] on icon at bounding box center [1146, 295] width 39 height 32
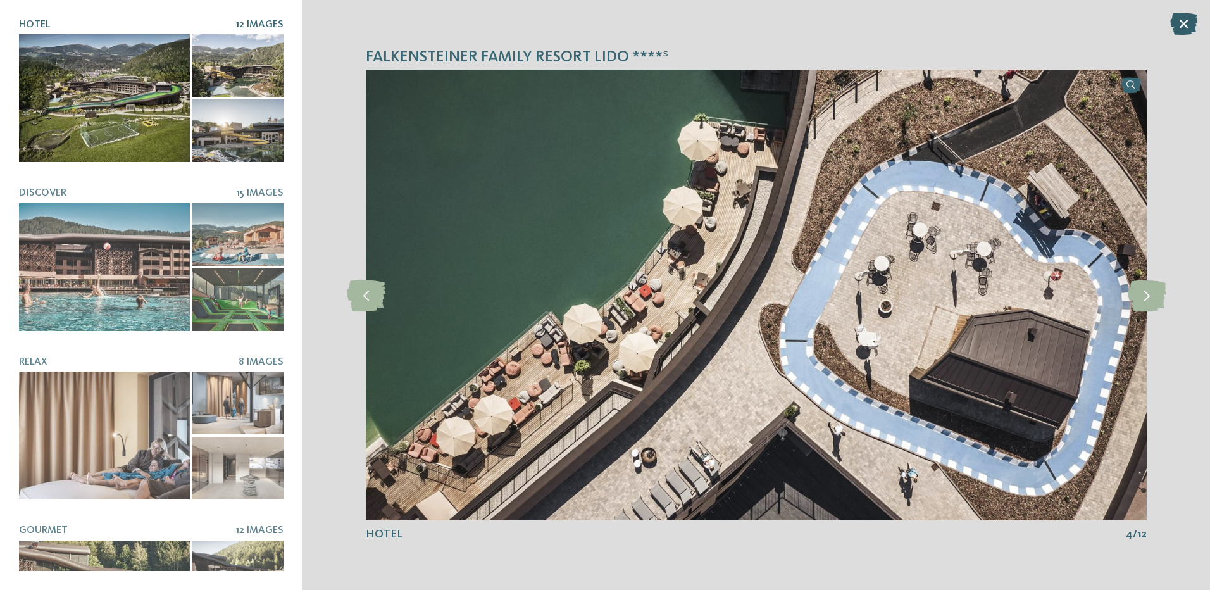
click at [1174, 21] on icon at bounding box center [1183, 24] width 27 height 22
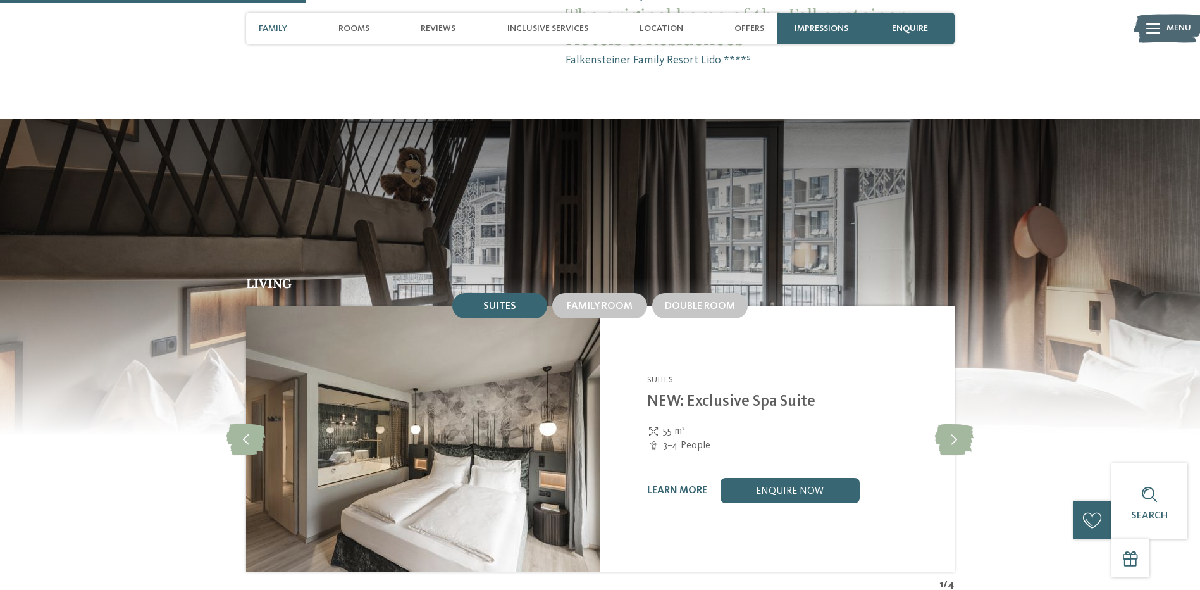
scroll to position [1349, 0]
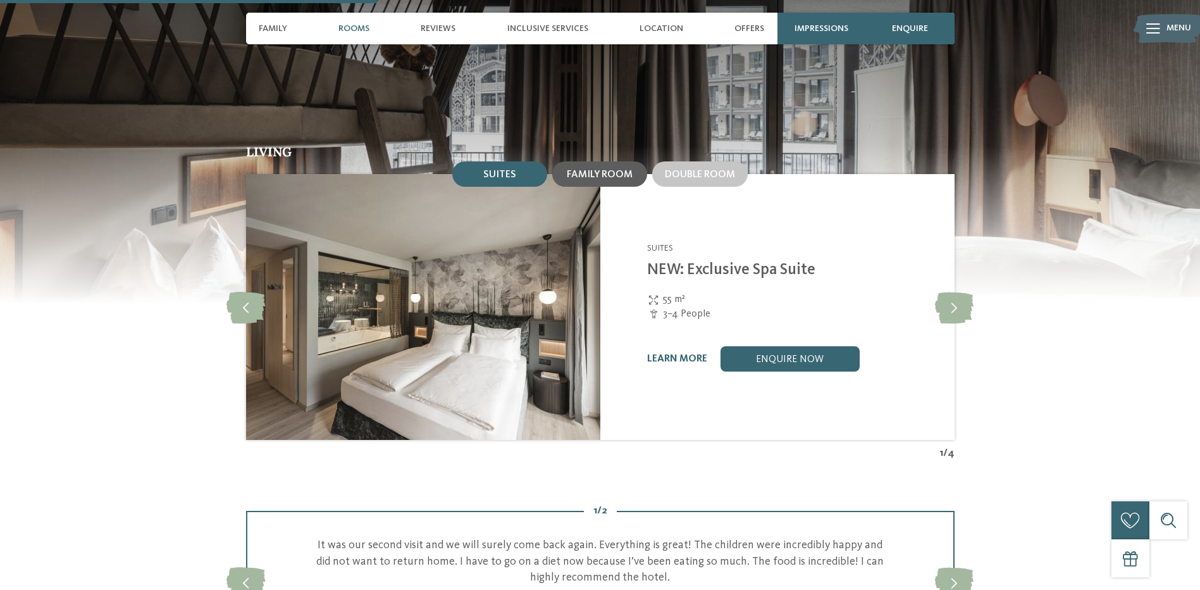
click at [592, 170] on span "Family room" at bounding box center [600, 175] width 66 height 10
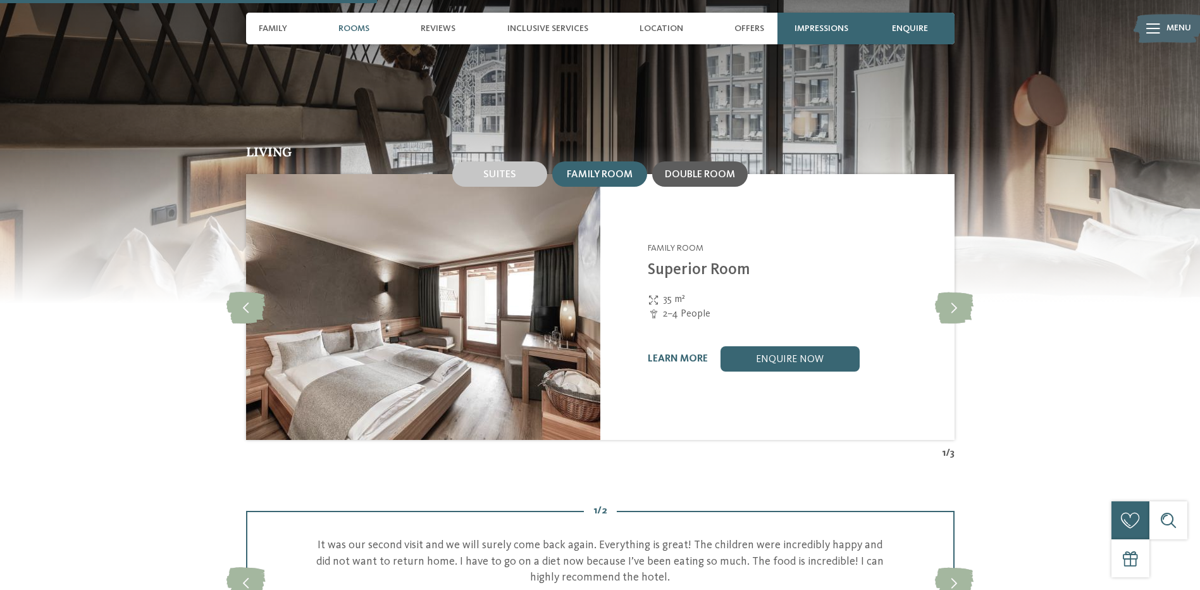
click at [703, 170] on span "Double room" at bounding box center [700, 175] width 70 height 10
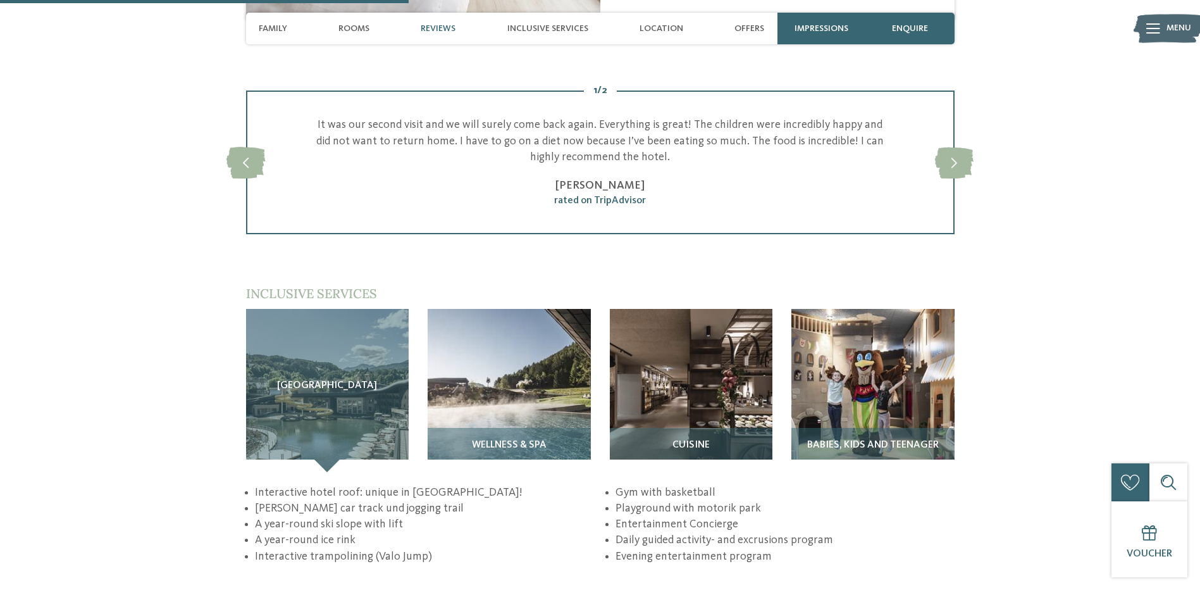
scroll to position [1771, 0]
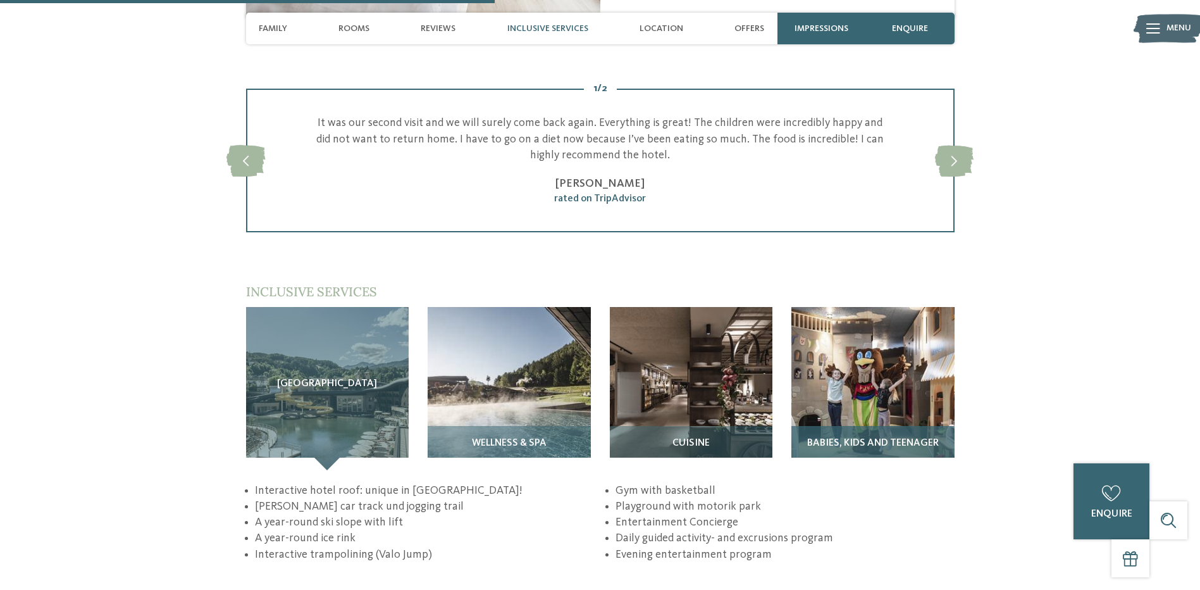
click at [870, 345] on img at bounding box center [872, 388] width 163 height 163
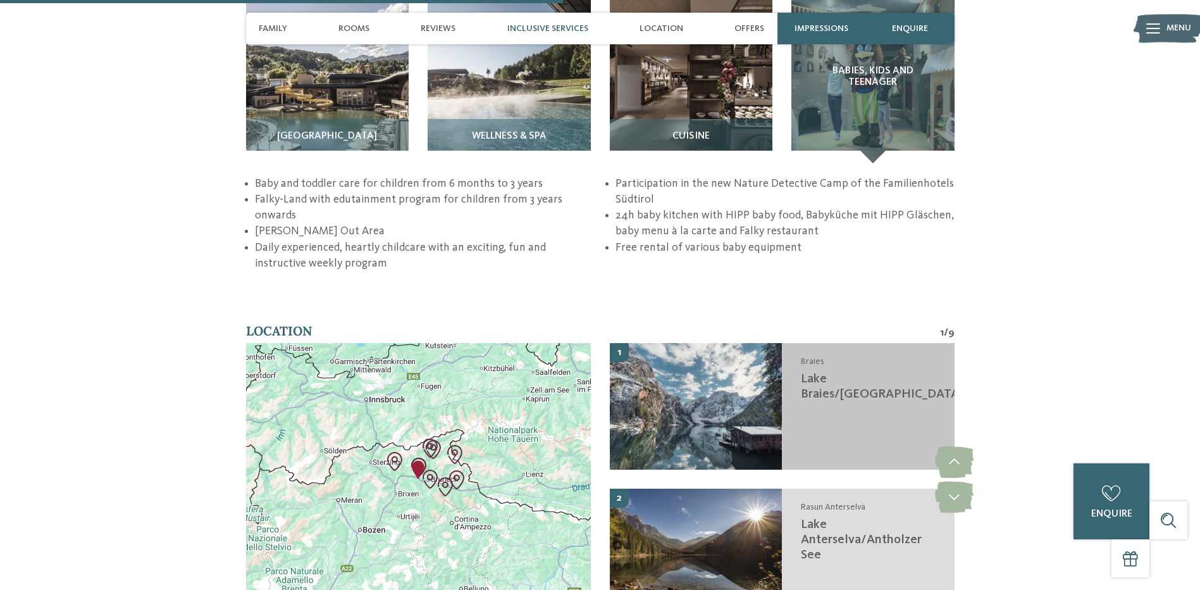
scroll to position [2109, 0]
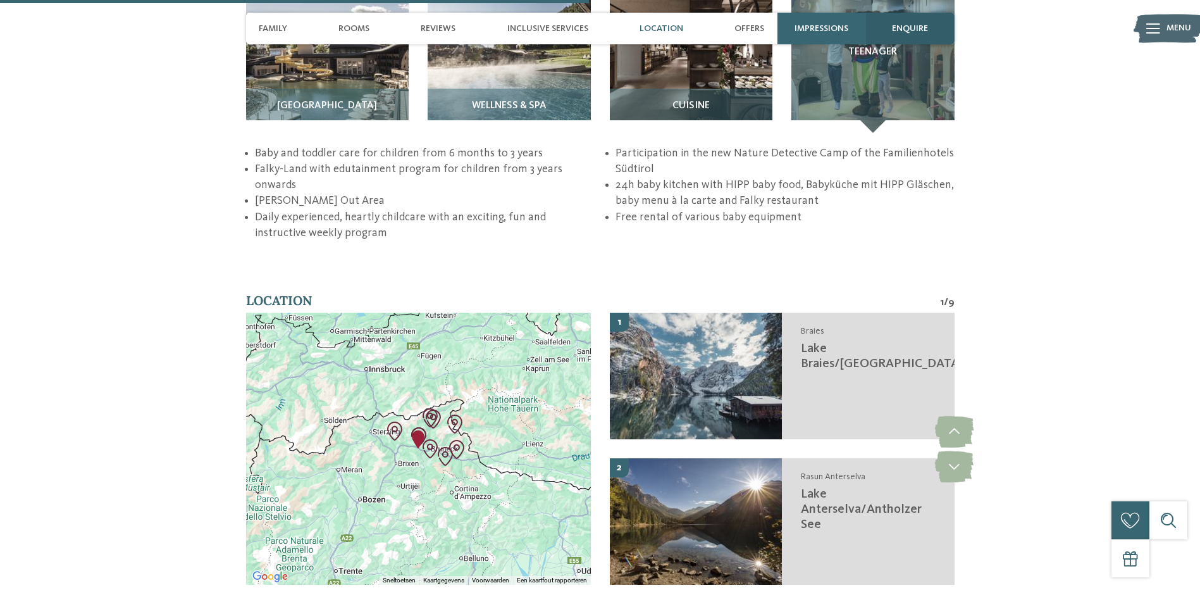
click at [903, 33] on span "enquire" at bounding box center [910, 28] width 36 height 11
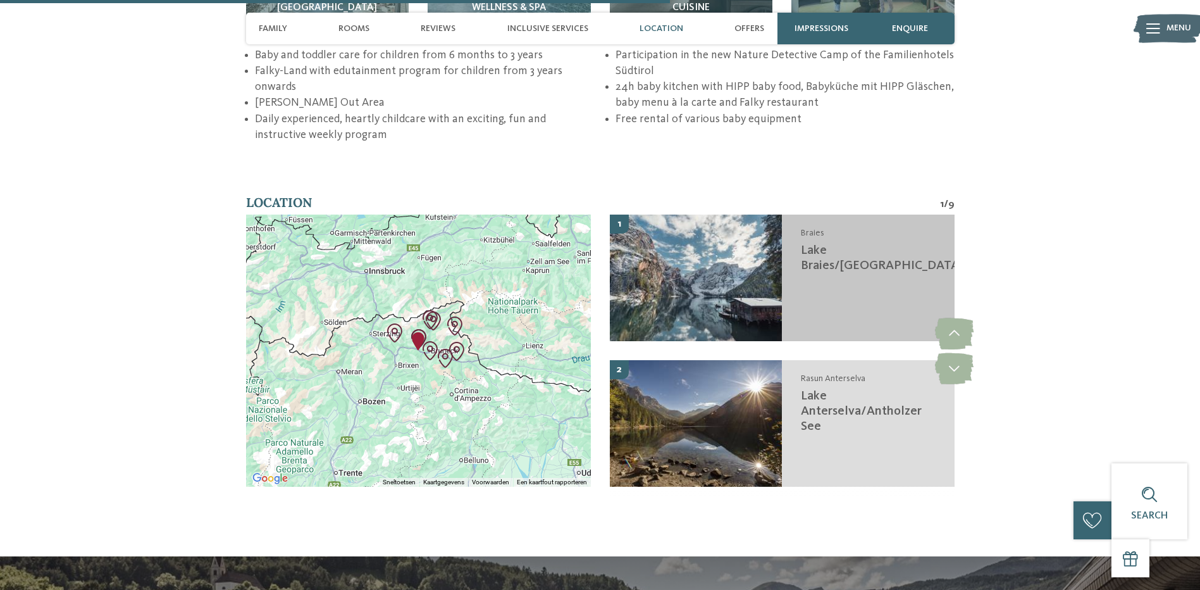
scroll to position [1898, 0]
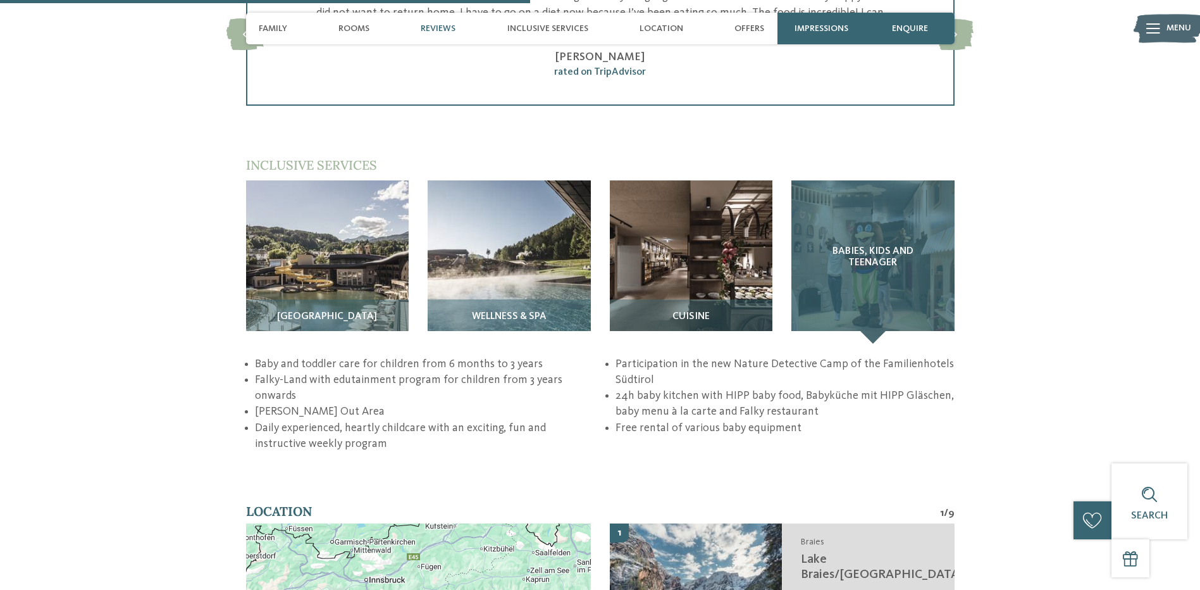
click at [873, 246] on span "Babies, Kids and Teenager" at bounding box center [873, 257] width 113 height 22
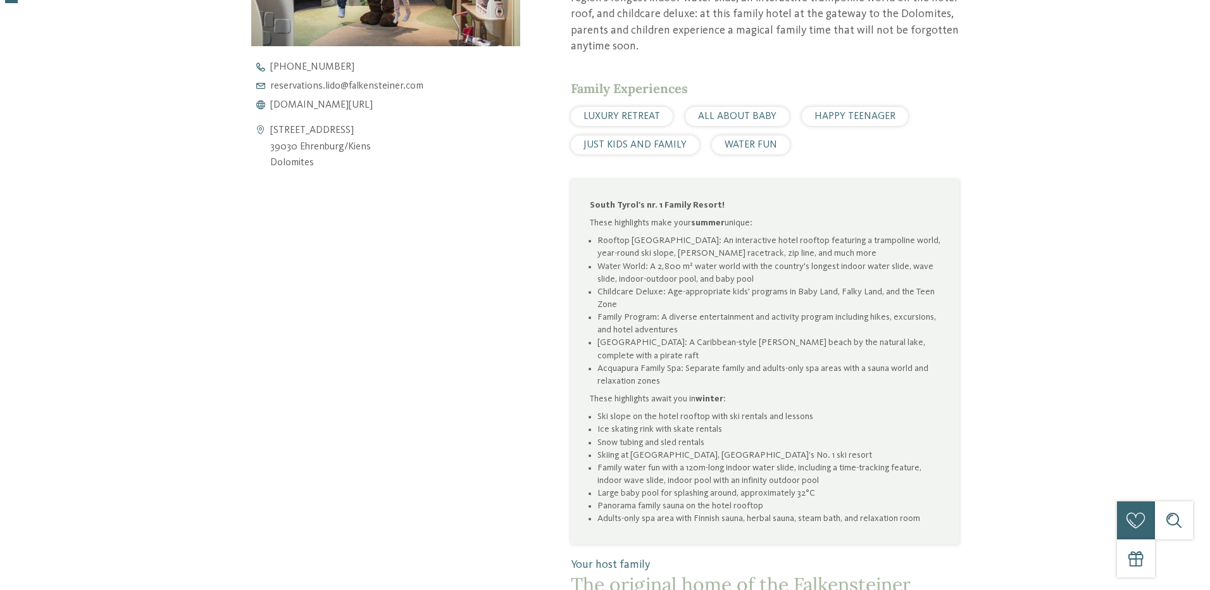
scroll to position [0, 0]
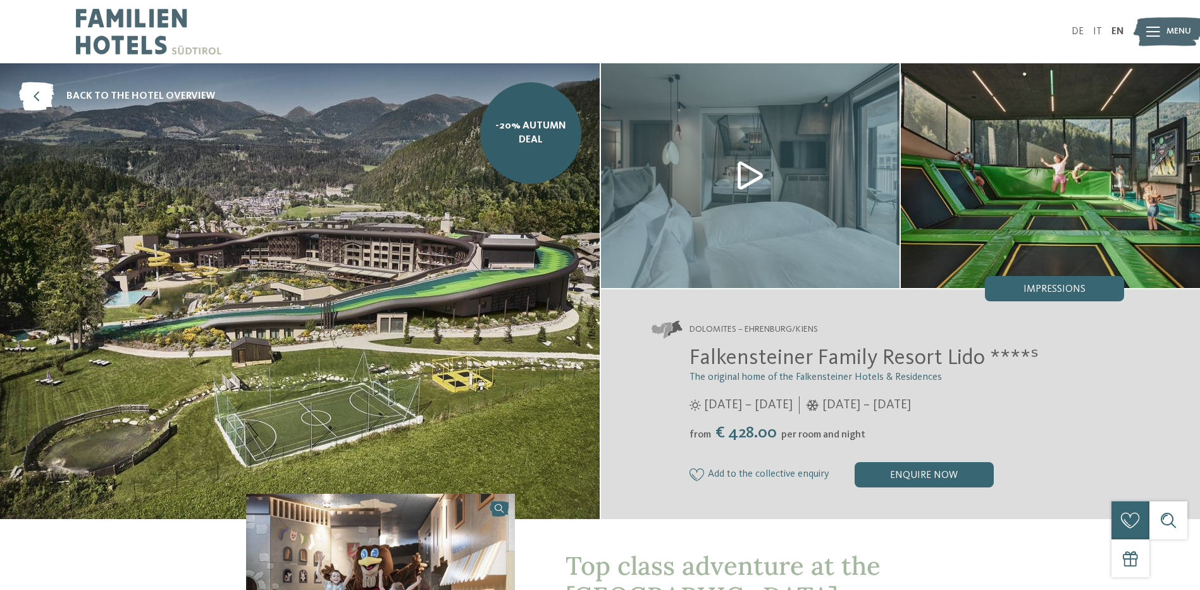
click at [736, 173] on img at bounding box center [750, 175] width 299 height 225
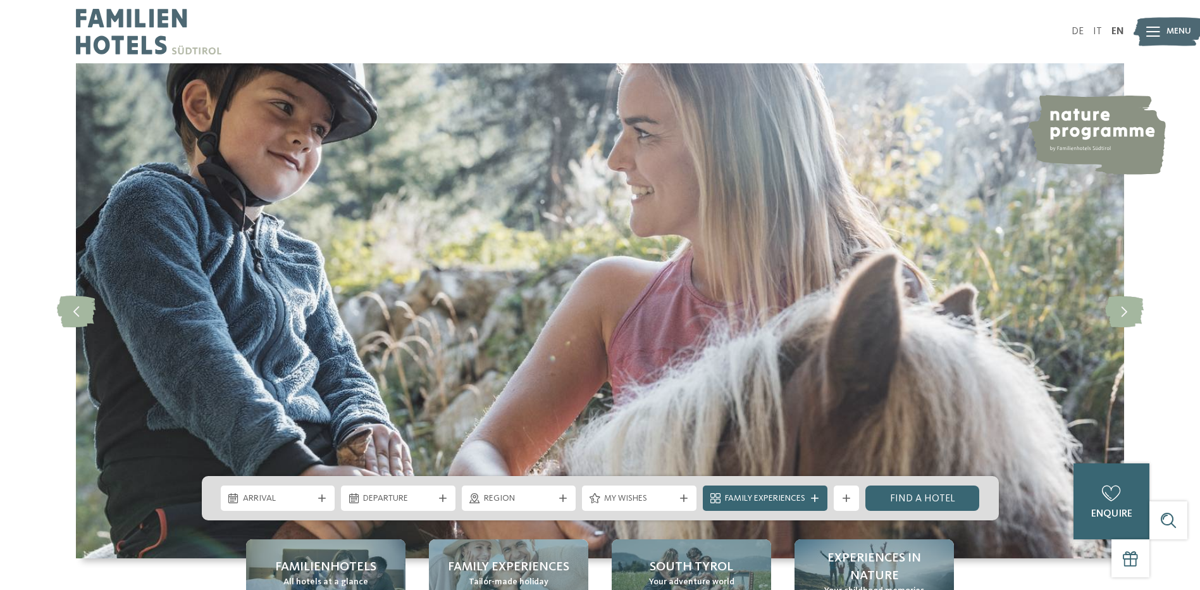
click at [94, 30] on img at bounding box center [149, 31] width 146 height 63
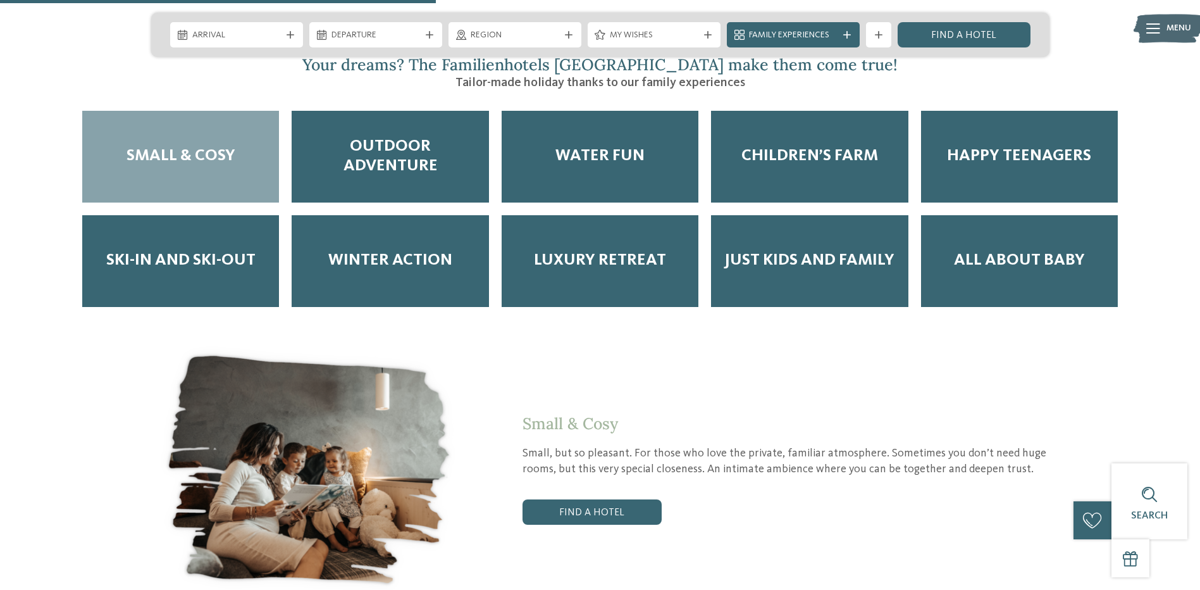
scroll to position [2109, 0]
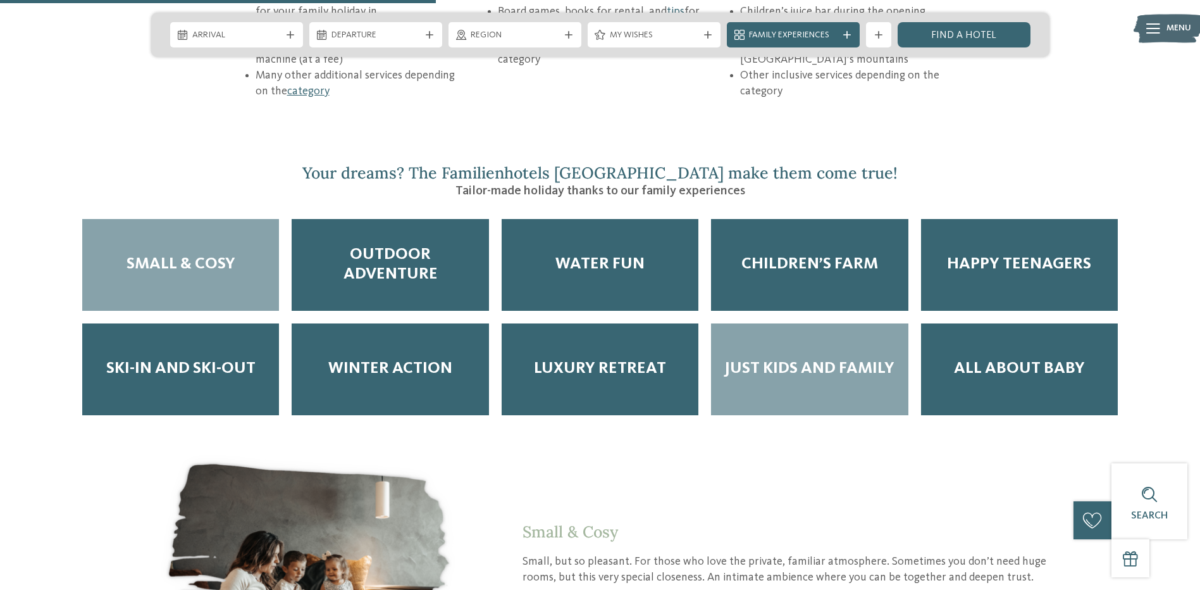
click at [846, 359] on span "Just Kids and Family" at bounding box center [809, 369] width 170 height 20
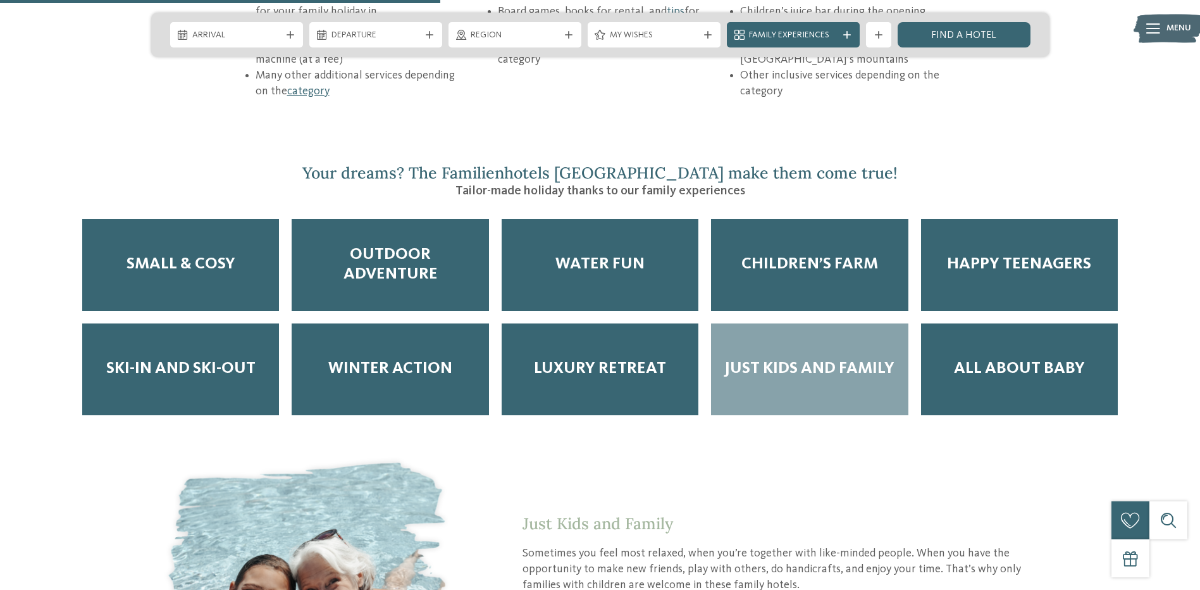
scroll to position [2362, 0]
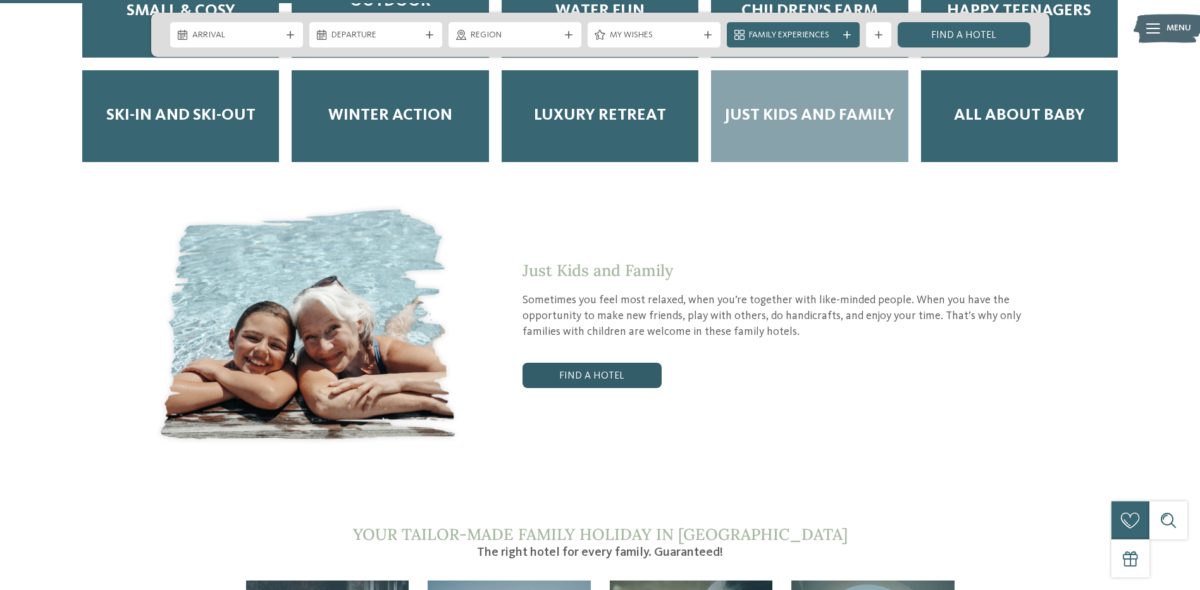
click at [600, 363] on link "Find a hotel" at bounding box center [592, 375] width 139 height 25
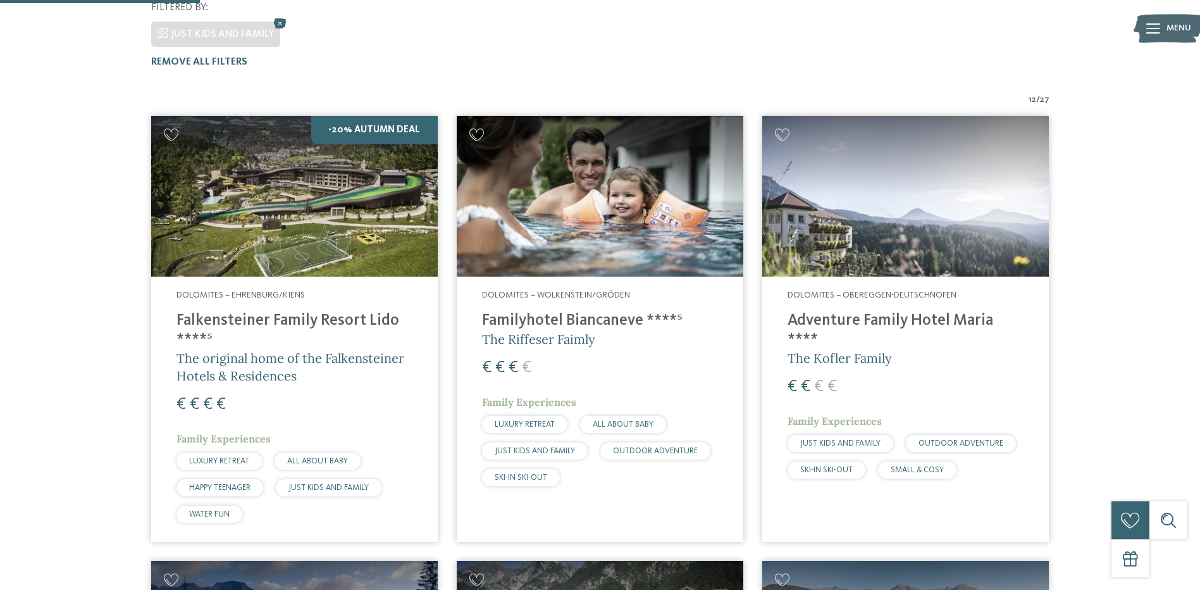
scroll to position [385, 0]
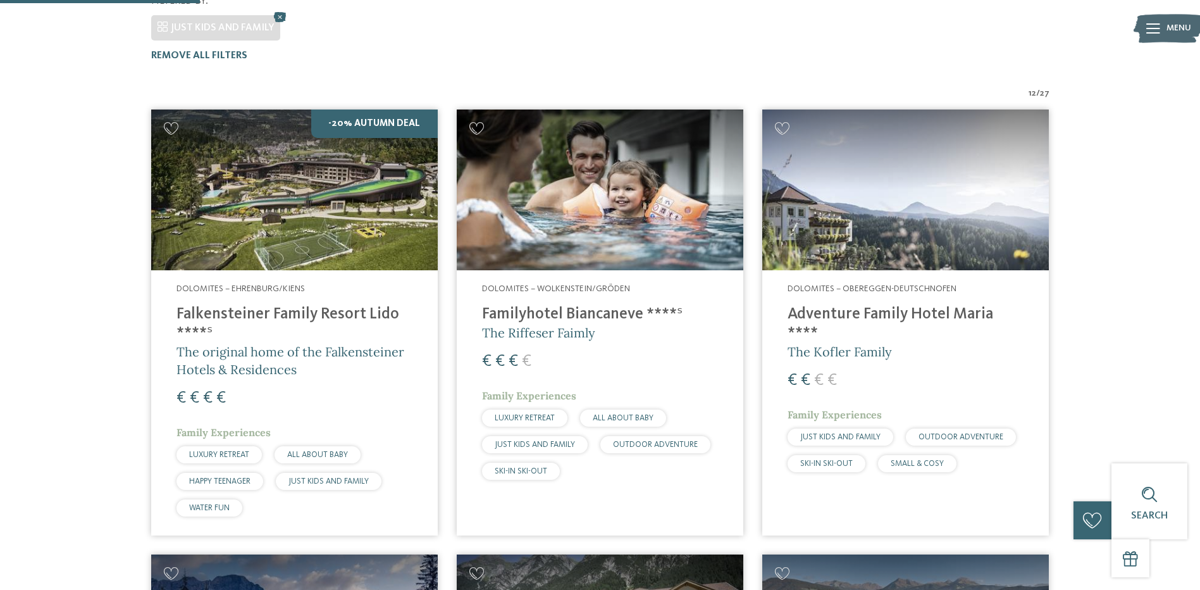
drag, startPoint x: 815, startPoint y: 1, endPoint x: 1138, endPoint y: 170, distance: 364.8
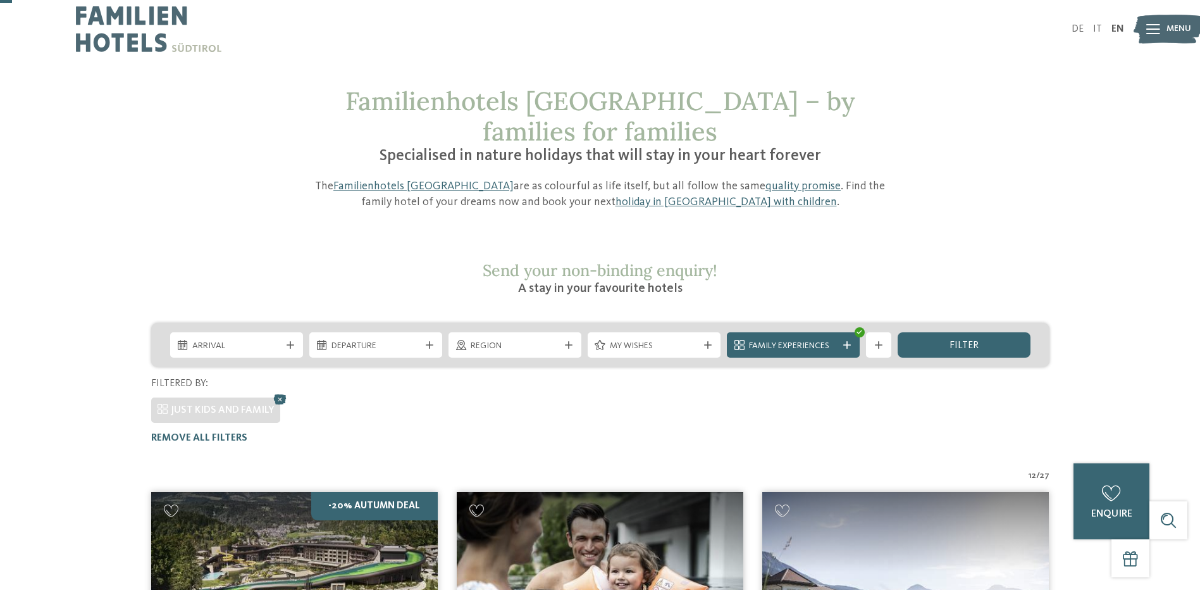
scroll to position [0, 0]
